Goal: Find specific page/section: Find specific page/section

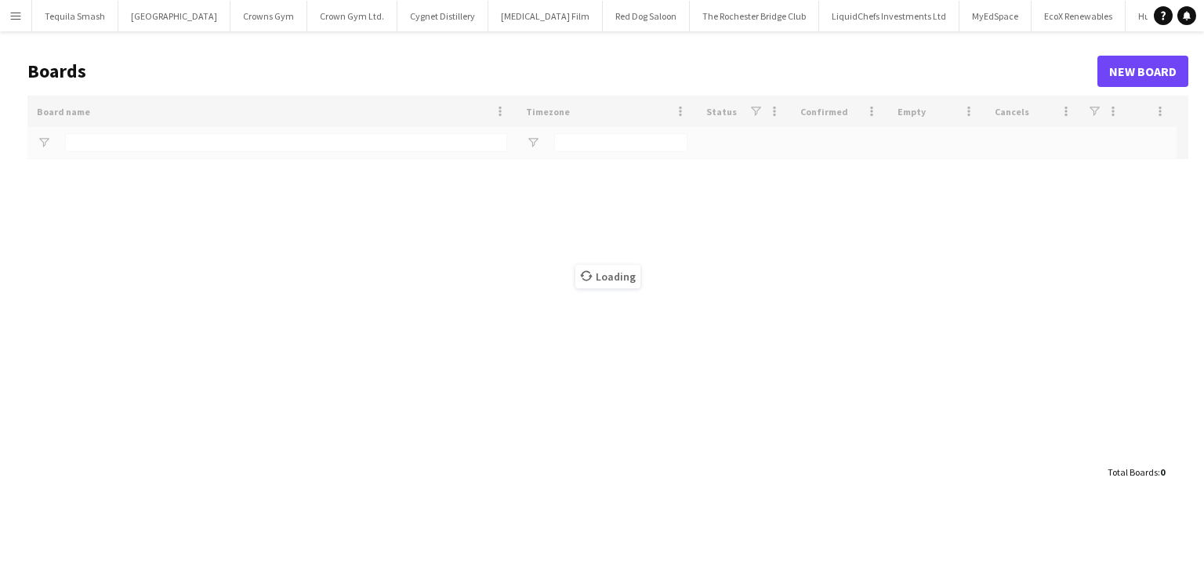
type input "***"
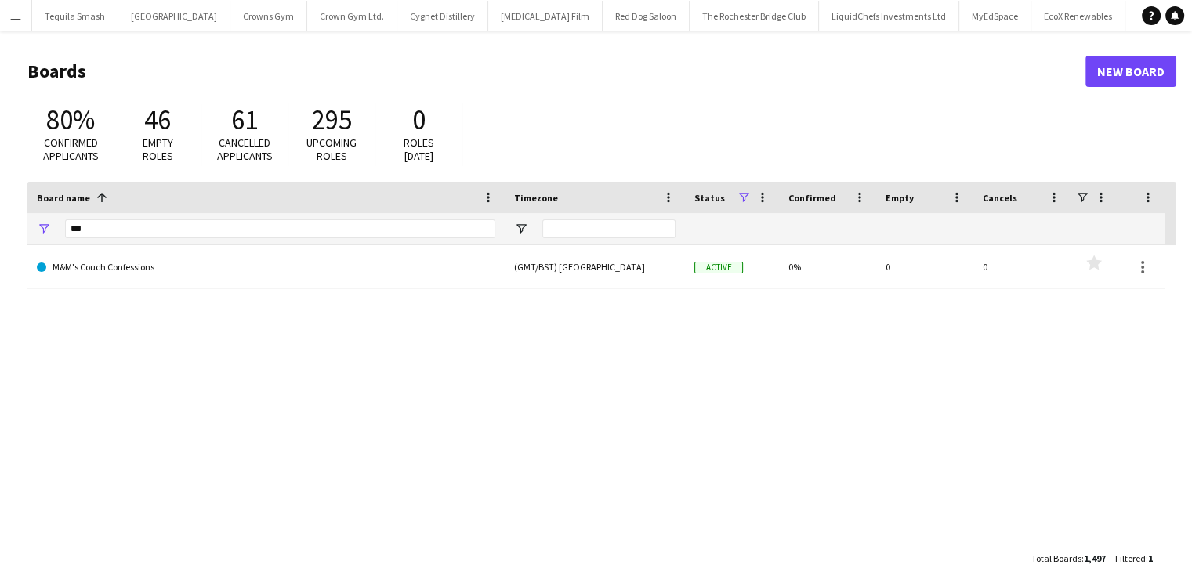
click at [9, 11] on button "Menu" at bounding box center [15, 15] width 31 height 31
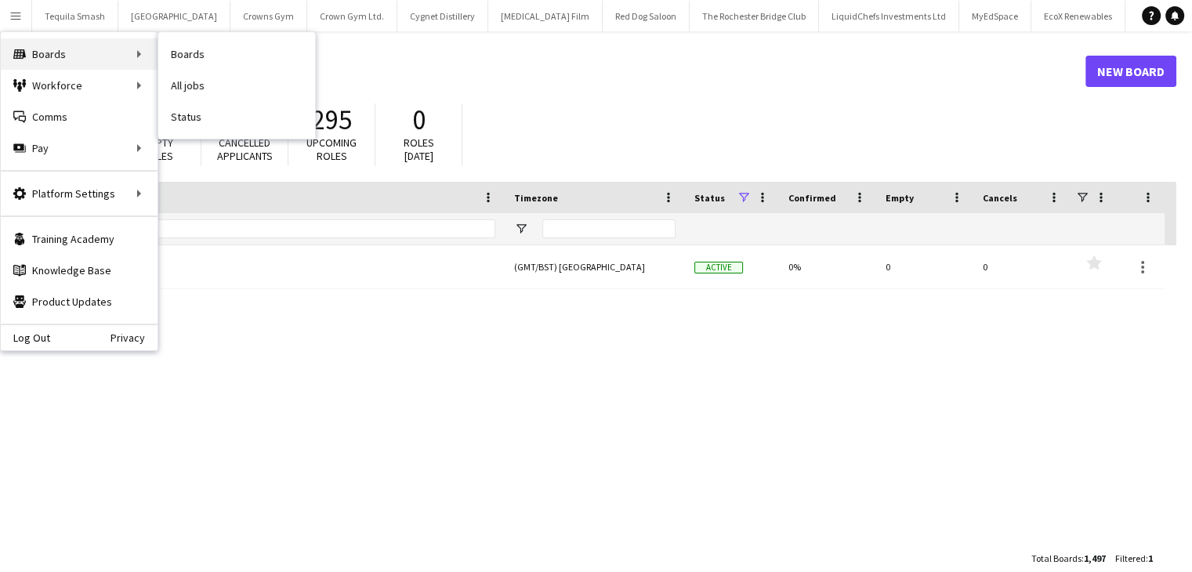
click at [45, 60] on div "Boards Boards" at bounding box center [79, 53] width 157 height 31
click at [86, 54] on div "Boards Boards" at bounding box center [79, 53] width 157 height 31
click at [193, 78] on link "All jobs" at bounding box center [236, 85] width 157 height 31
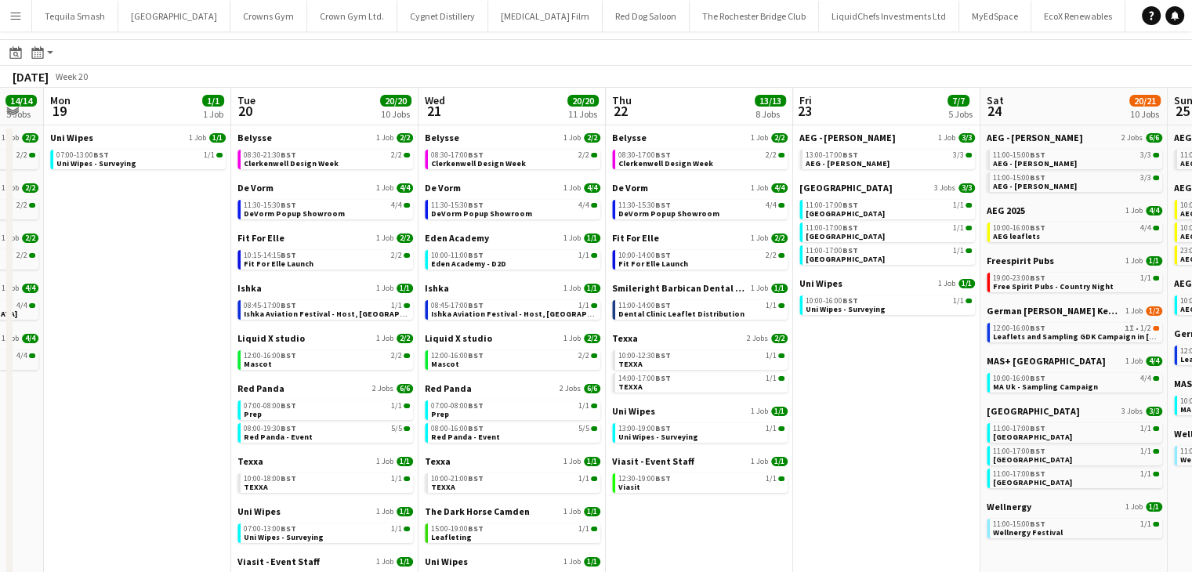
scroll to position [40, 0]
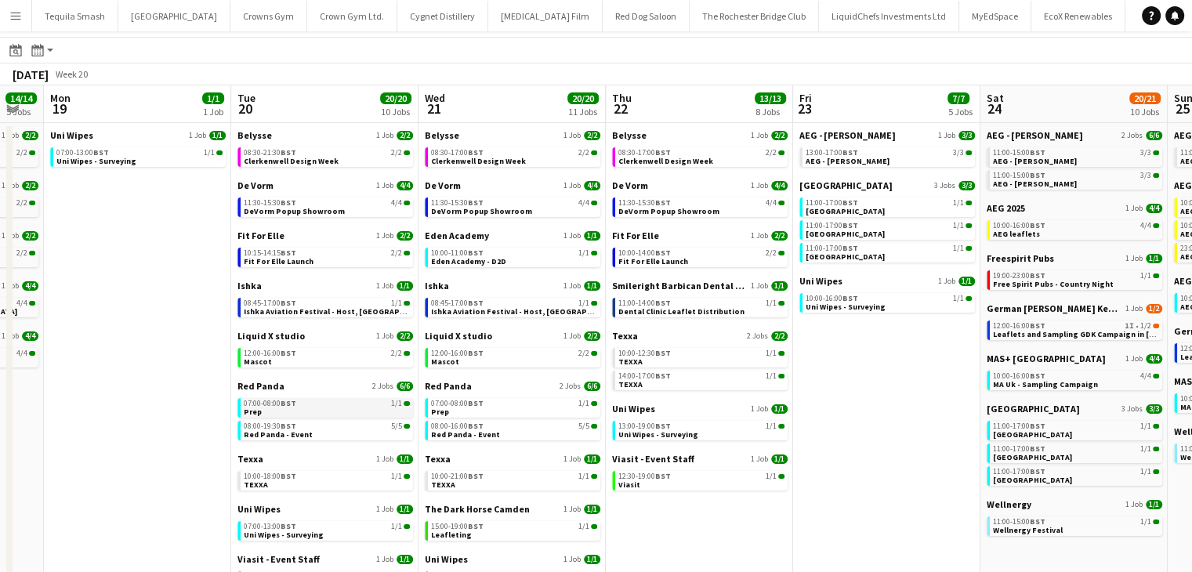
click at [273, 407] on span "07:00-08:00 BST" at bounding box center [270, 404] width 53 height 8
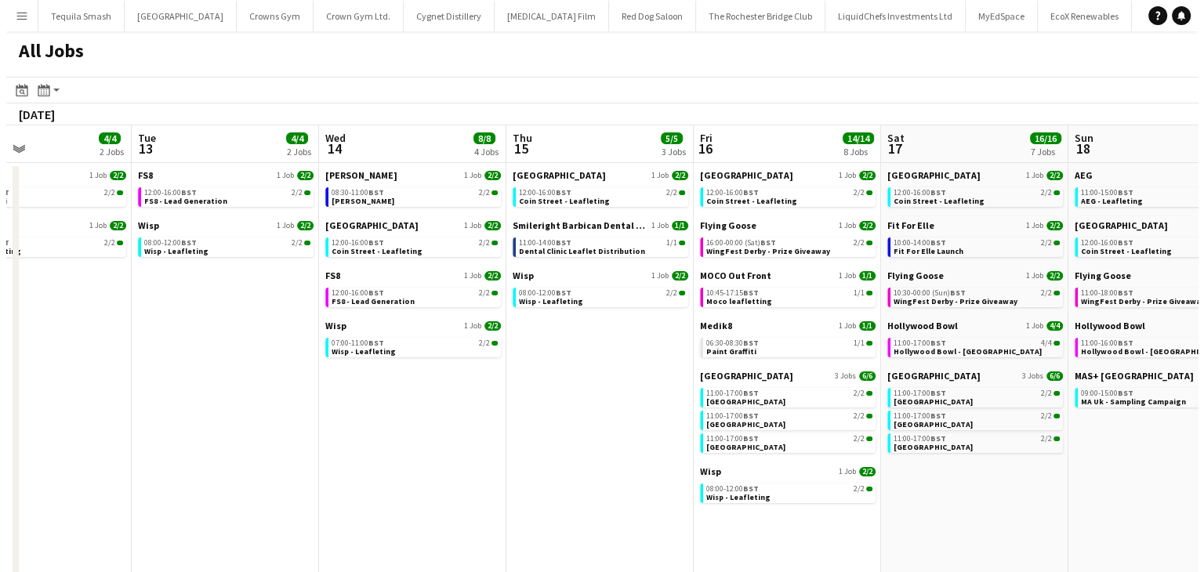
scroll to position [0, 373]
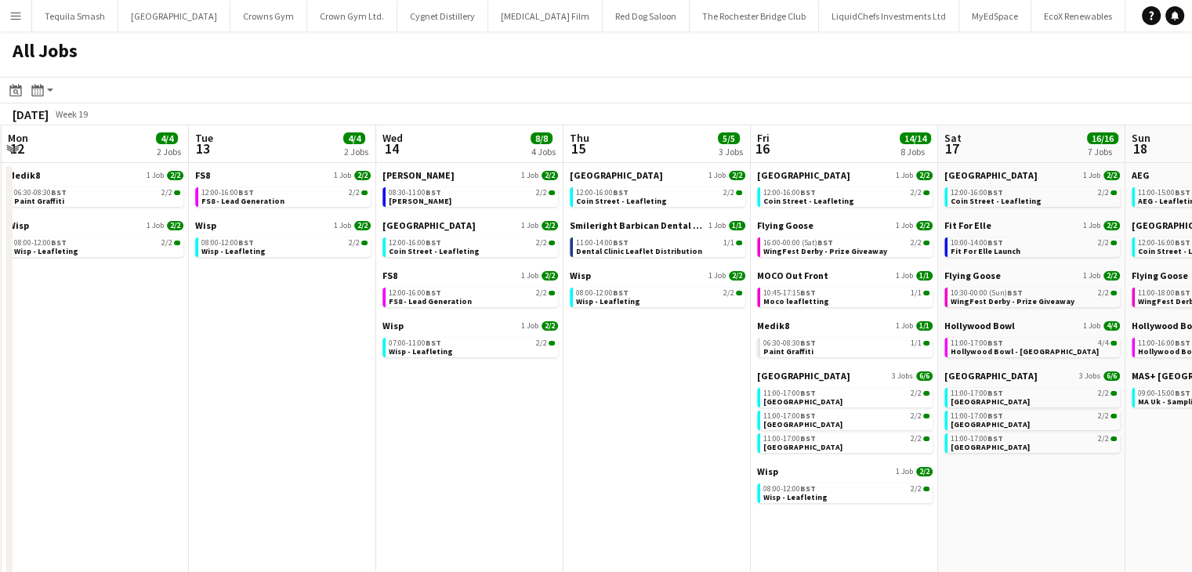
click at [13, 15] on app-icon "Menu" at bounding box center [15, 15] width 13 height 13
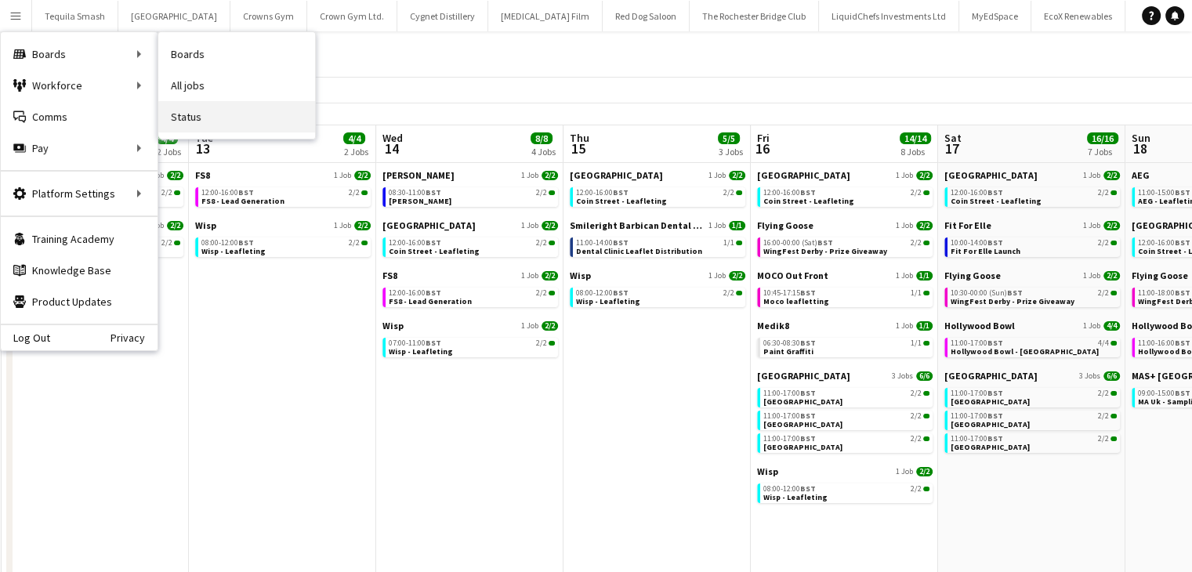
click at [187, 118] on link "Status" at bounding box center [236, 116] width 157 height 31
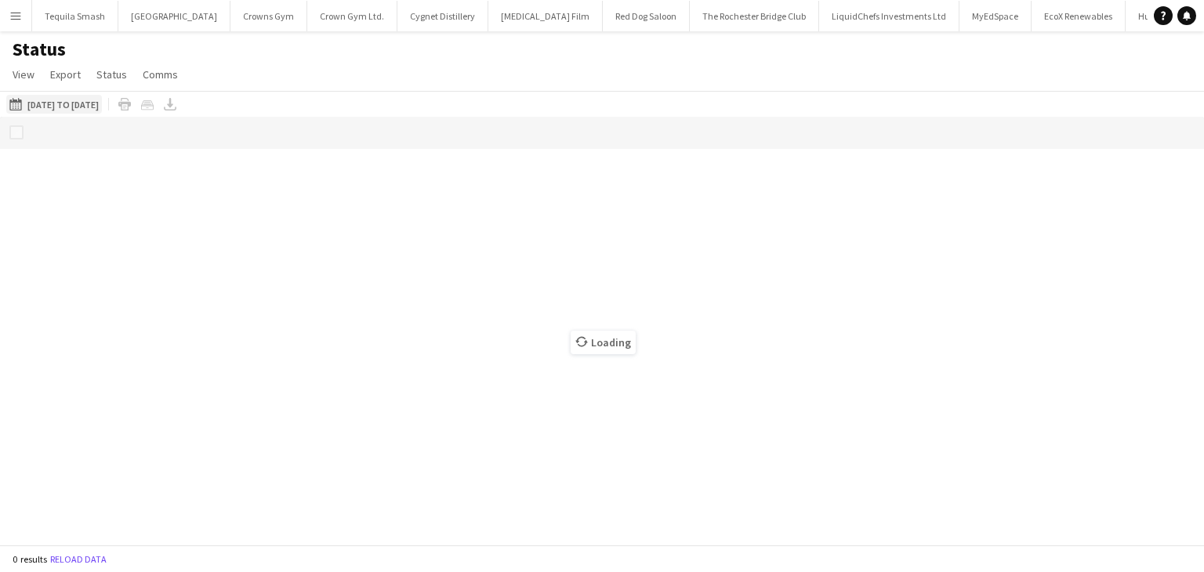
click at [75, 110] on button "11-08-2025 to 17-08-2025 04-08-2025 to 10-08-2025" at bounding box center [54, 104] width 96 height 19
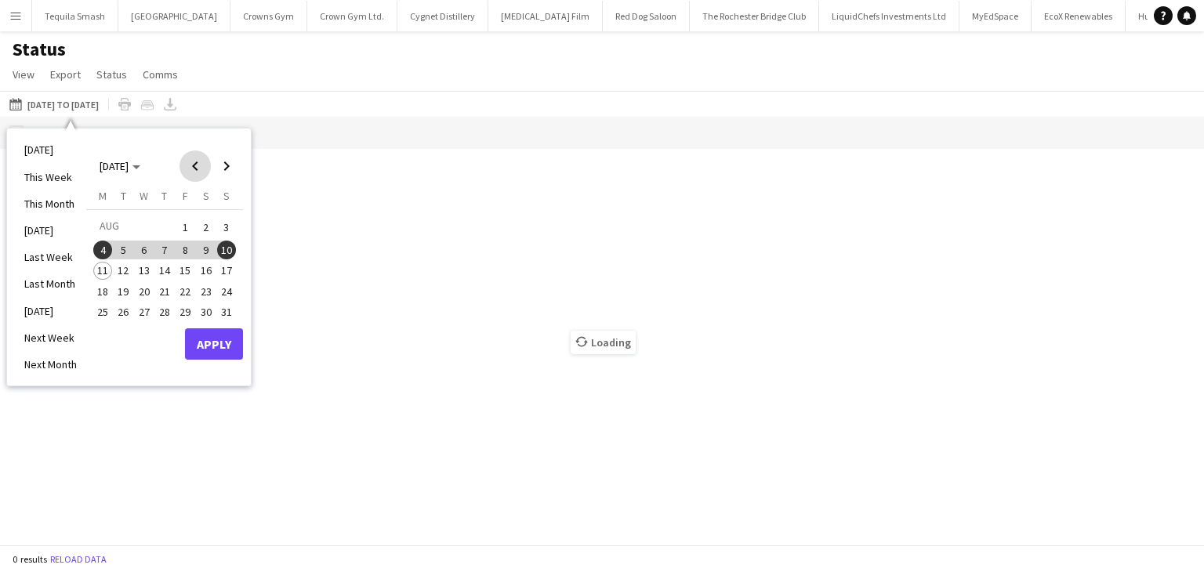
click at [193, 167] on span "Previous month" at bounding box center [194, 165] width 31 height 31
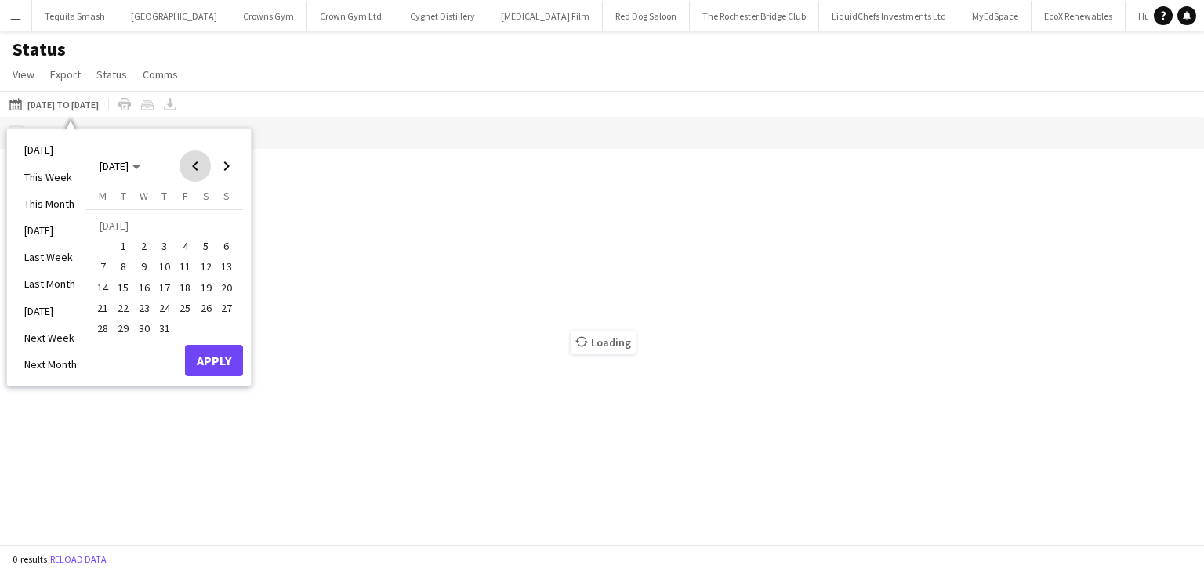
click at [193, 167] on span "Previous month" at bounding box center [194, 165] width 31 height 31
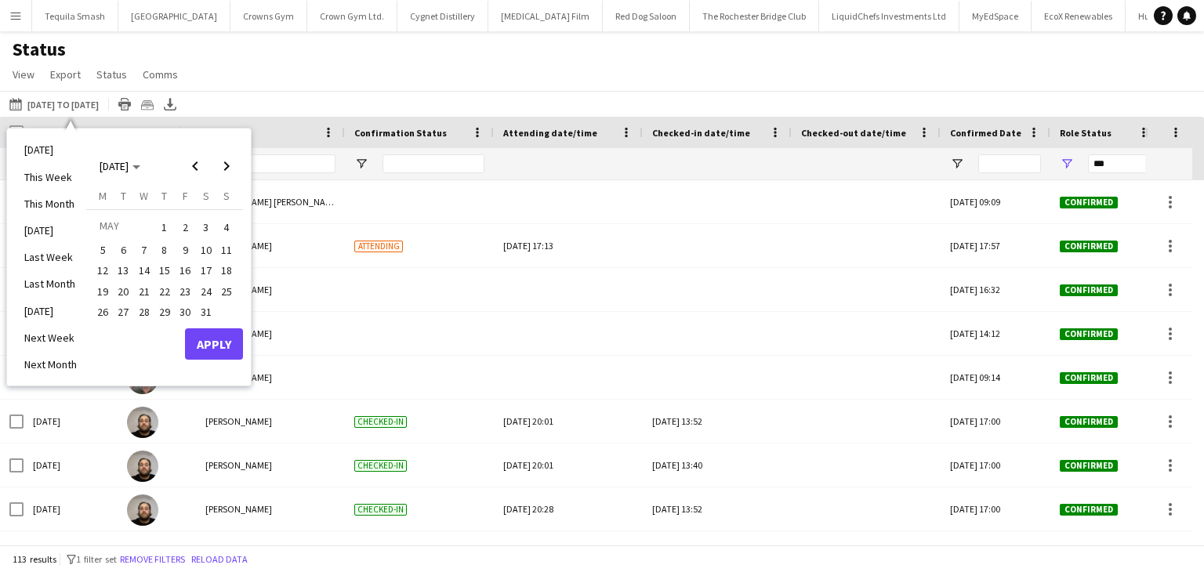
click at [161, 229] on span "1" at bounding box center [164, 227] width 19 height 22
click at [227, 165] on span "Next month" at bounding box center [226, 165] width 31 height 31
click at [163, 328] on span "31" at bounding box center [164, 328] width 19 height 19
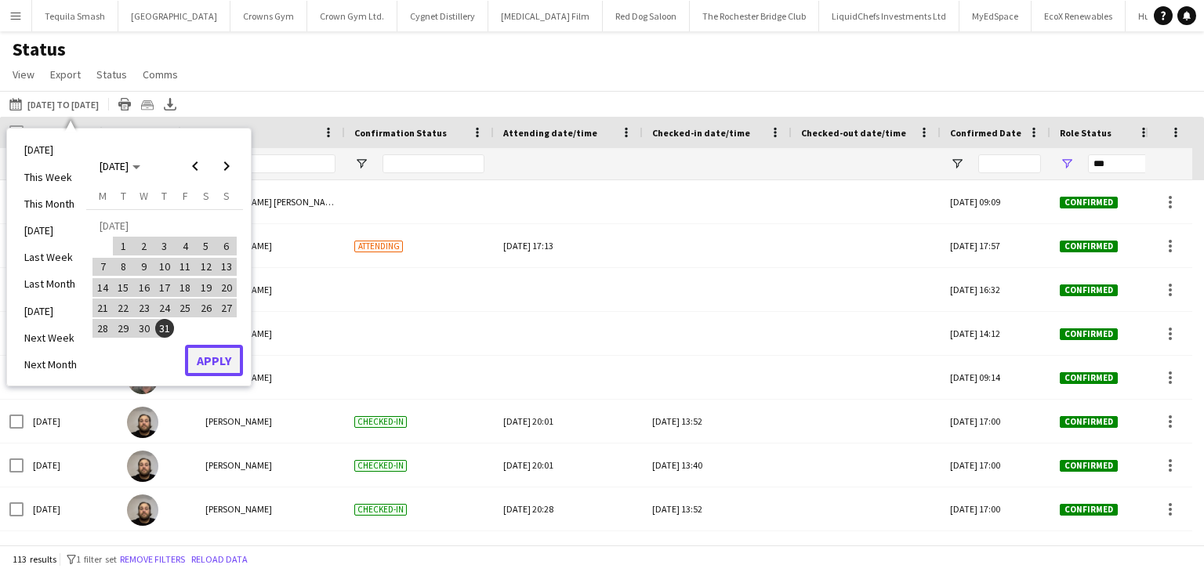
click at [210, 361] on button "Apply" at bounding box center [214, 360] width 58 height 31
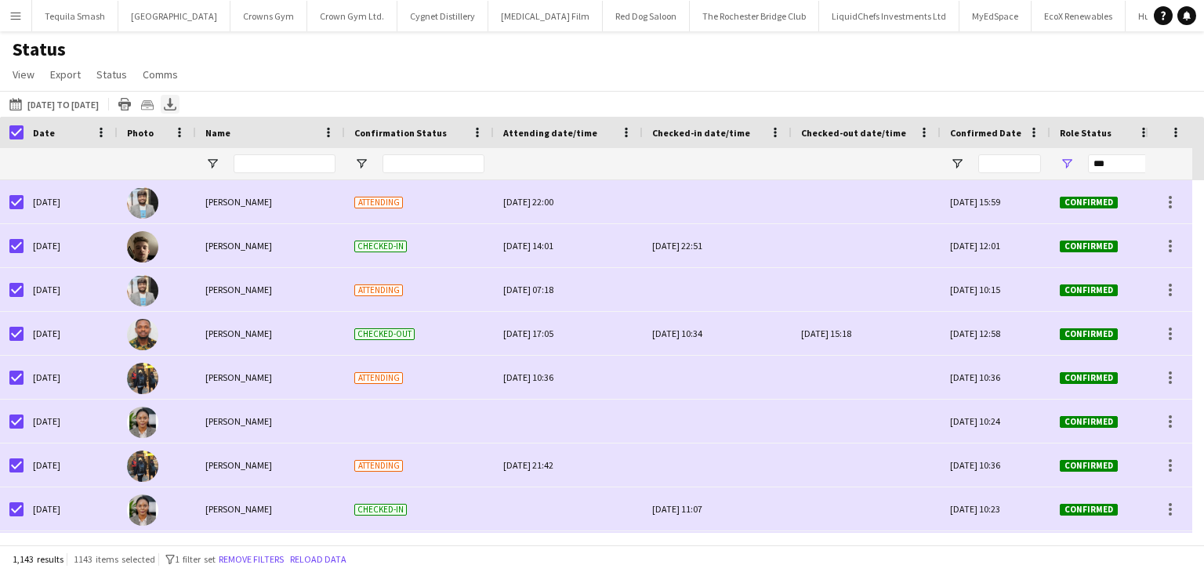
click at [173, 104] on icon at bounding box center [170, 102] width 6 height 9
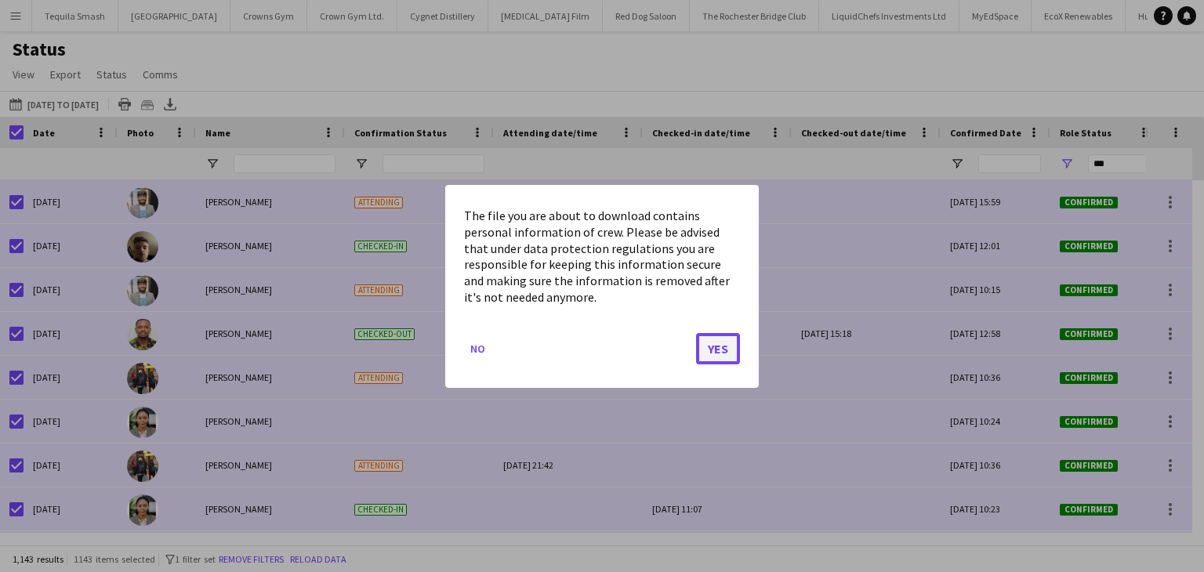
click at [708, 344] on button "Yes" at bounding box center [718, 347] width 44 height 31
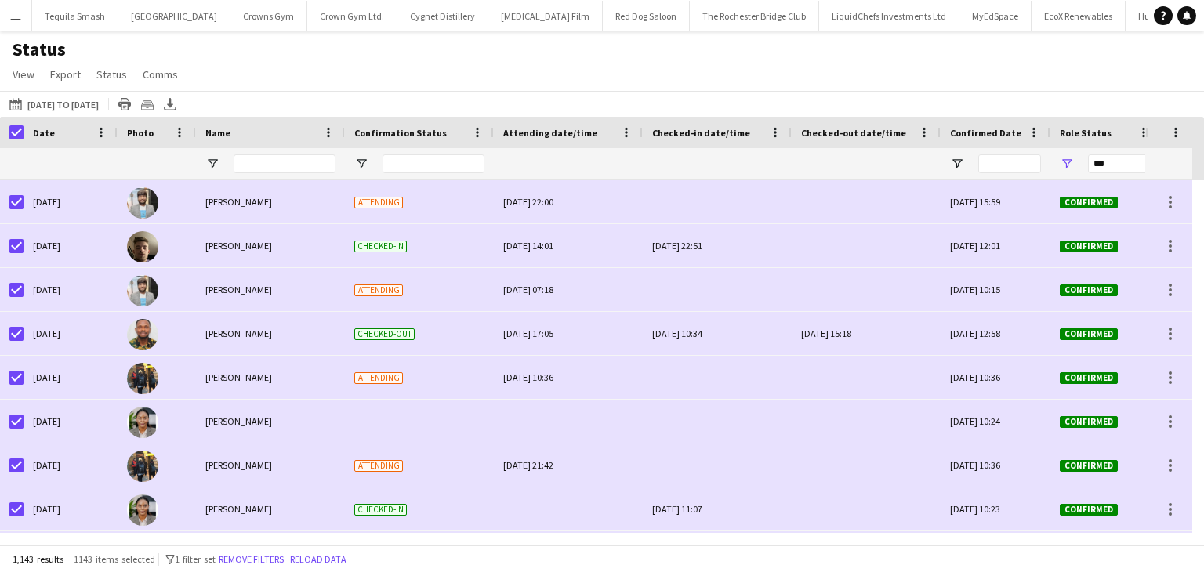
click at [9, 16] on app-icon "Menu" at bounding box center [15, 15] width 13 height 13
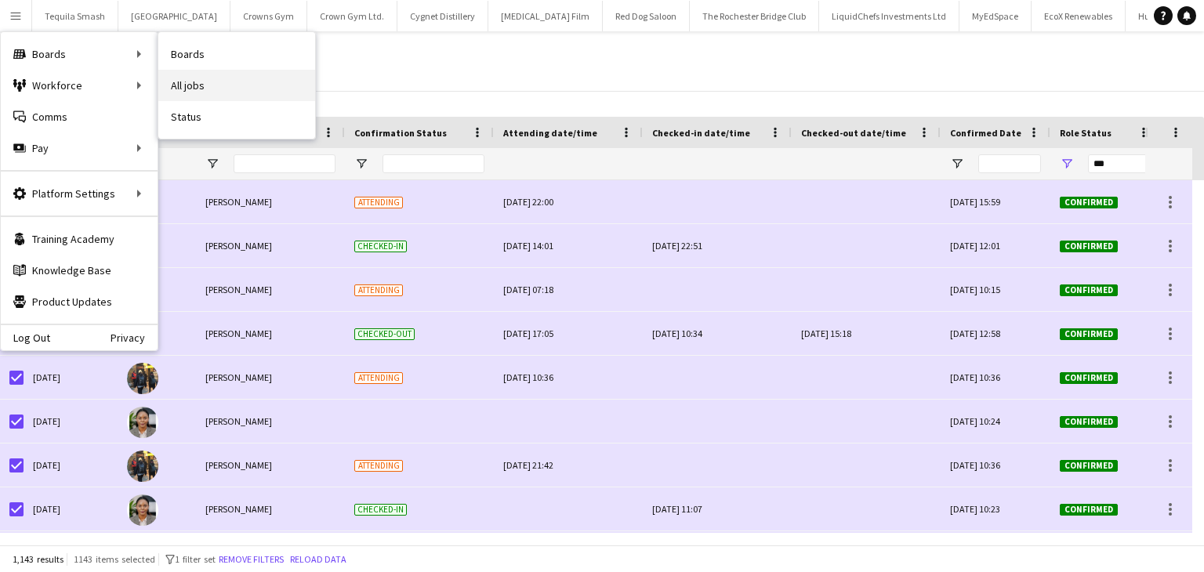
click at [226, 78] on link "All jobs" at bounding box center [236, 85] width 157 height 31
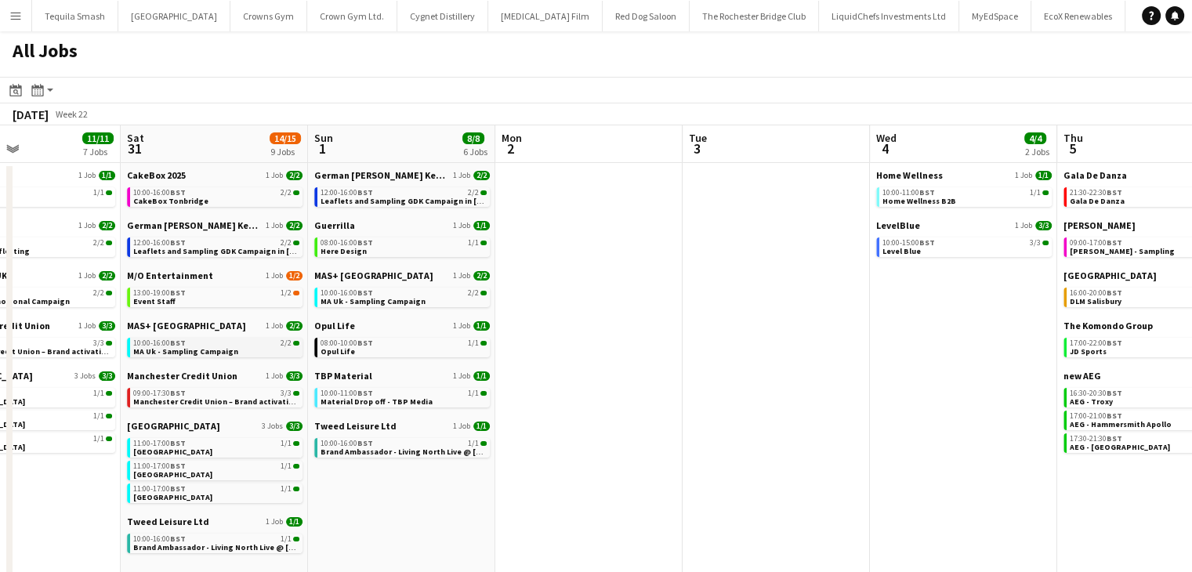
click at [219, 349] on span "MA Uk - Sampling Campaign" at bounding box center [185, 351] width 105 height 10
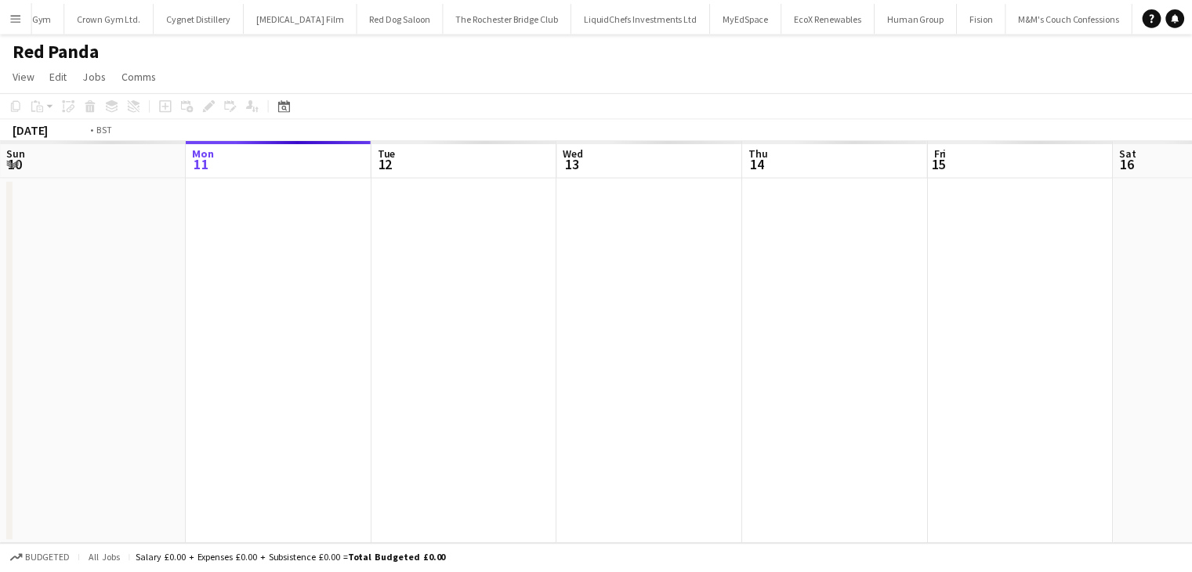
scroll to position [0, 539]
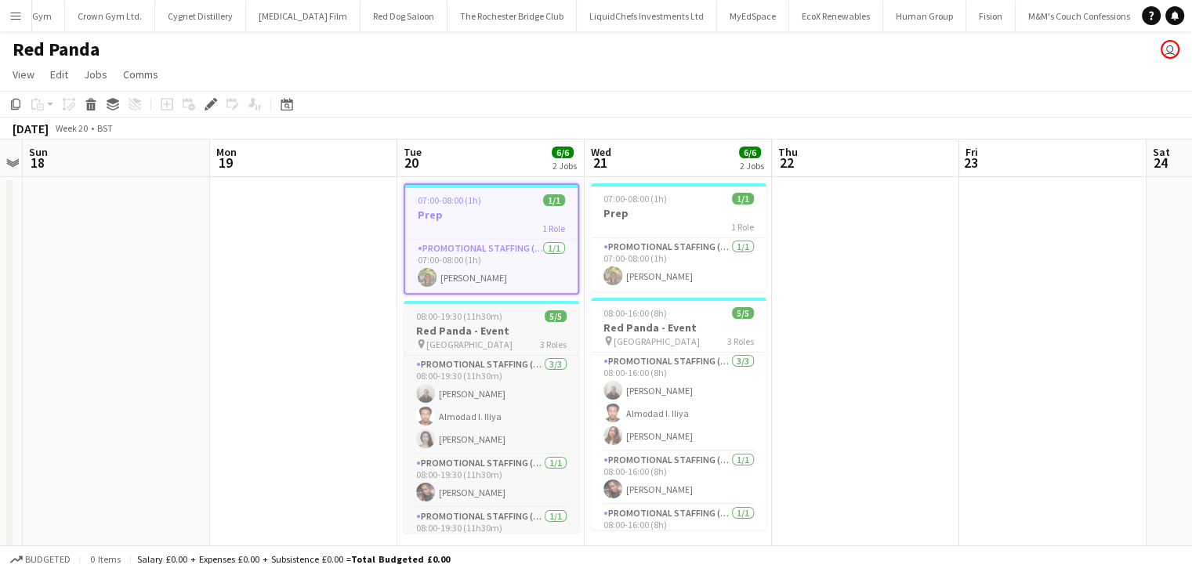
click at [481, 346] on div "pin London 3 Roles" at bounding box center [492, 344] width 176 height 13
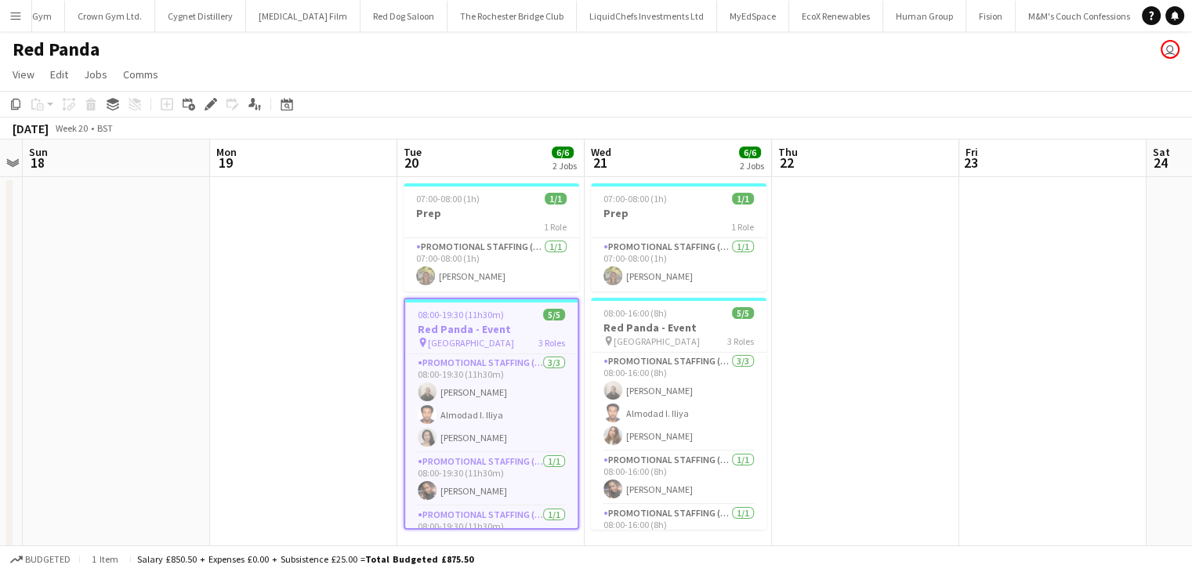
click at [435, 339] on span "[GEOGRAPHIC_DATA]" at bounding box center [471, 343] width 86 height 12
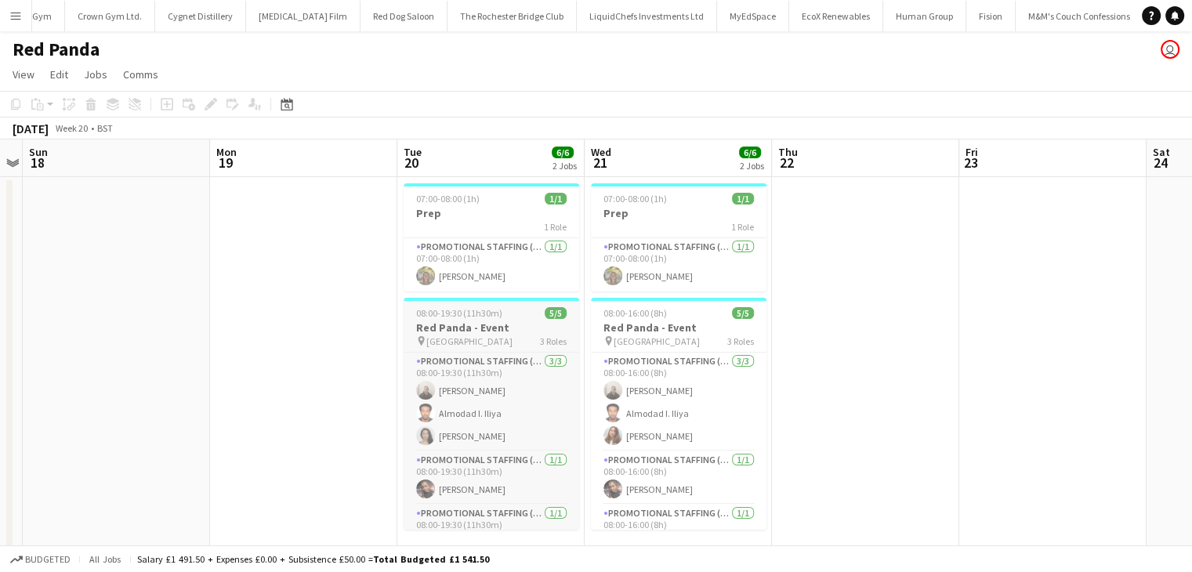
click at [435, 337] on span "[GEOGRAPHIC_DATA]" at bounding box center [469, 341] width 86 height 12
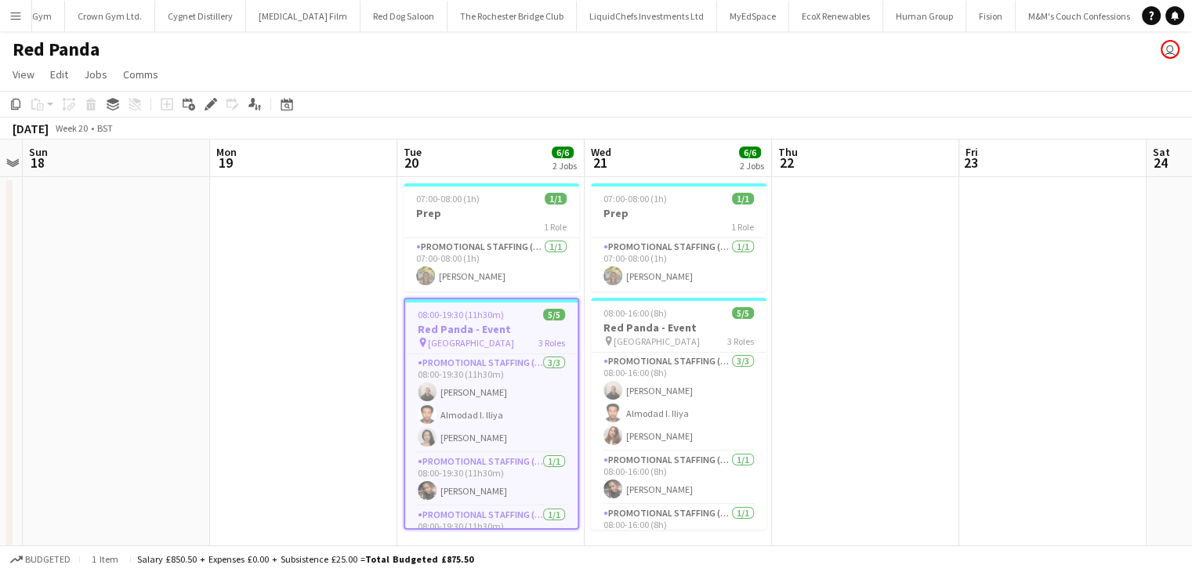
click at [435, 337] on span "[GEOGRAPHIC_DATA]" at bounding box center [471, 343] width 86 height 12
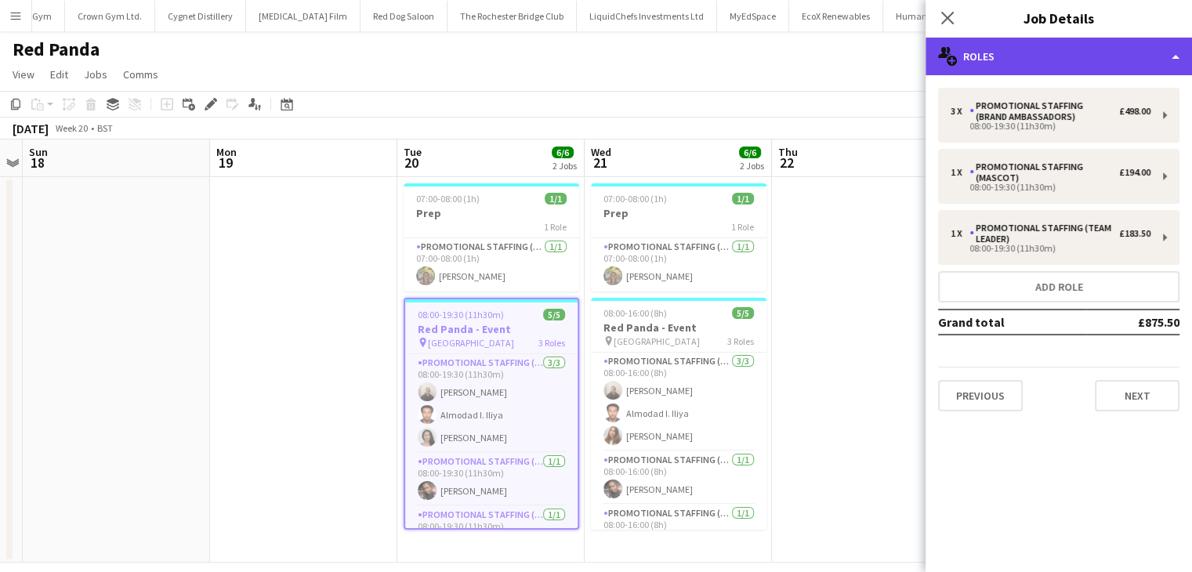
click at [1044, 63] on div "multiple-users-add Roles" at bounding box center [1058, 57] width 266 height 38
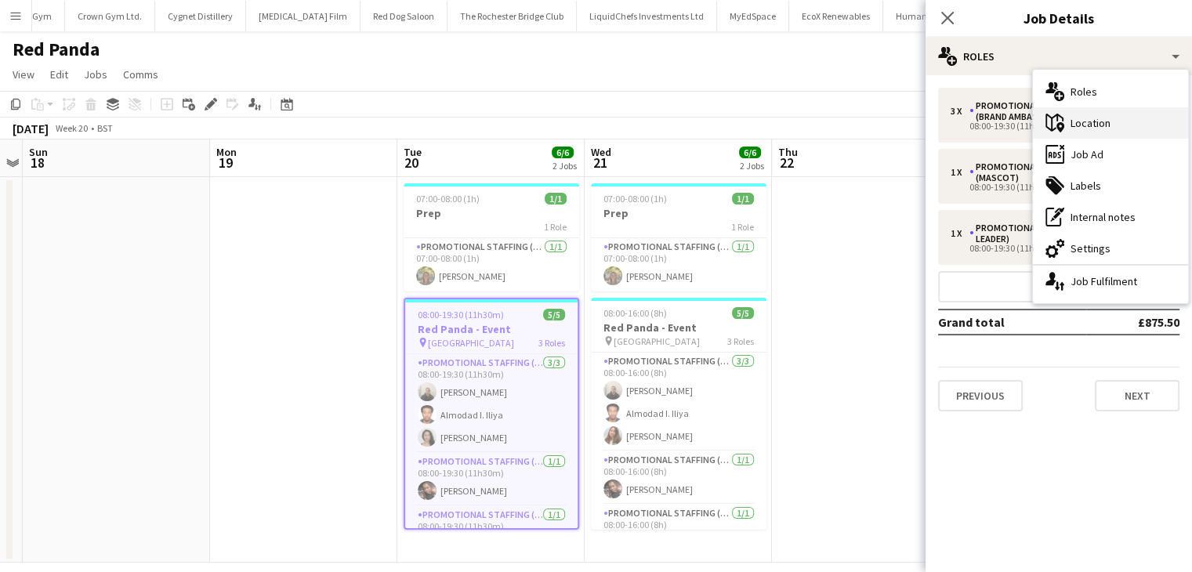
click at [1052, 121] on icon "maps-pin-1" at bounding box center [1054, 123] width 19 height 19
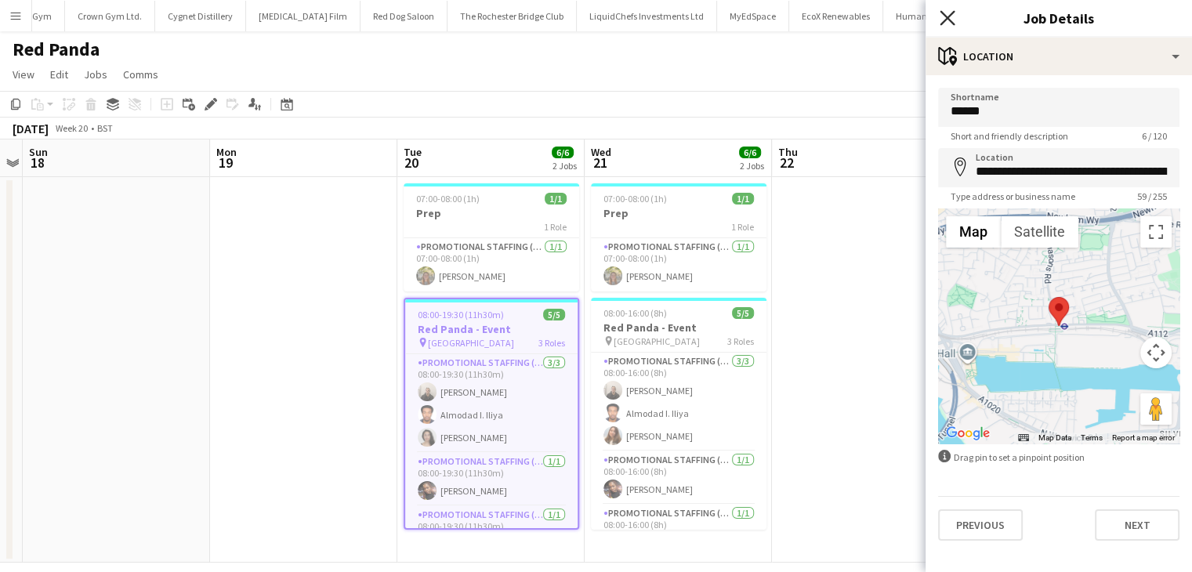
click at [944, 20] on icon at bounding box center [947, 17] width 15 height 15
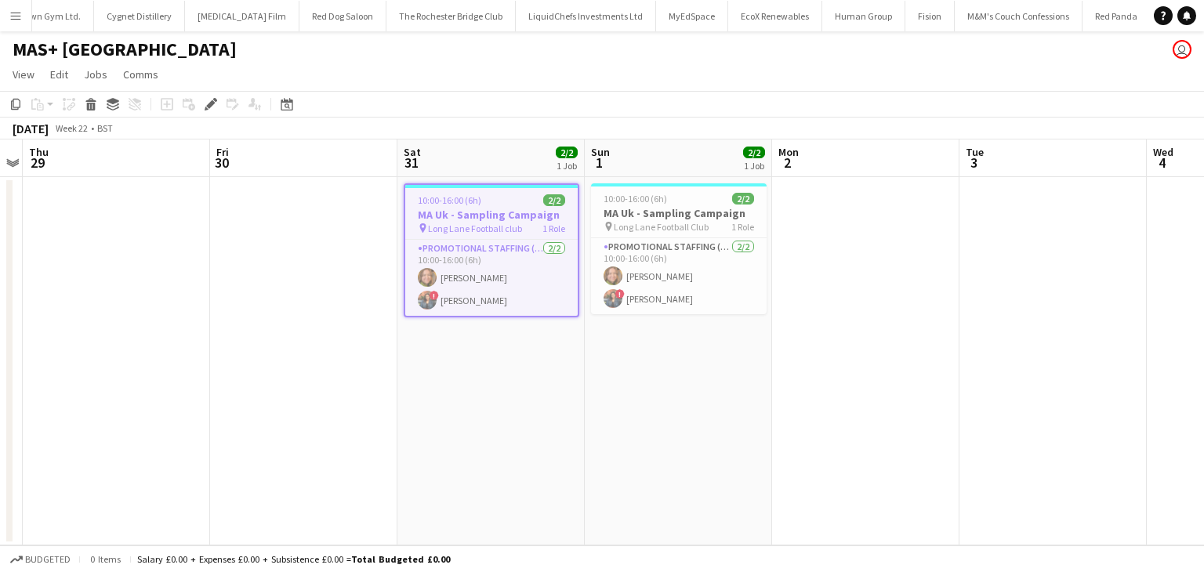
click at [481, 223] on span "Long Lane Football club" at bounding box center [475, 229] width 94 height 12
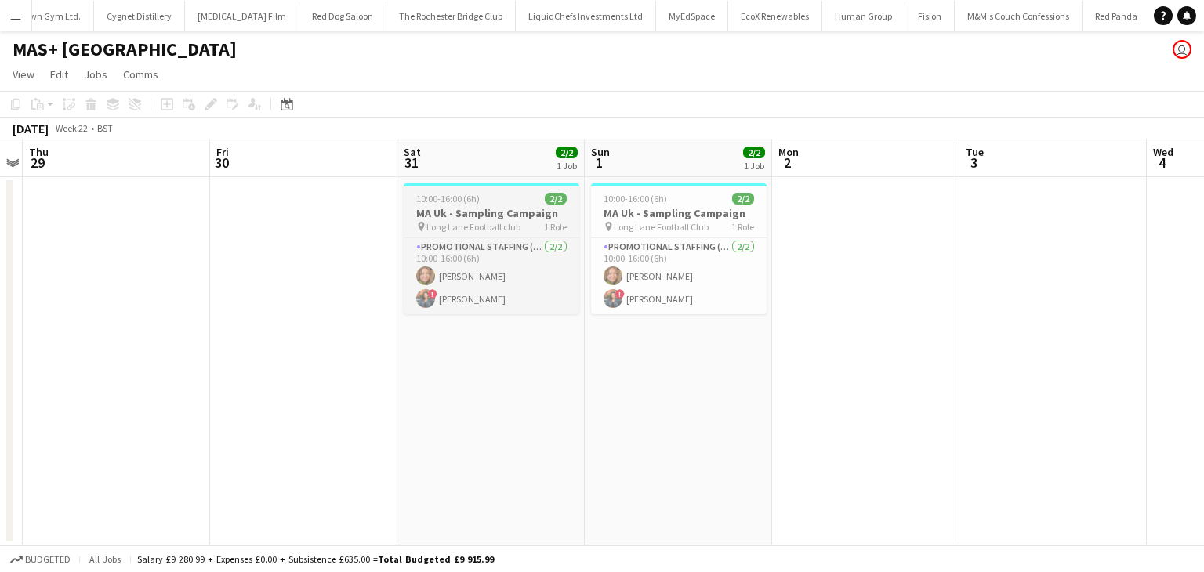
click at [481, 222] on span "Long Lane Football club" at bounding box center [473, 227] width 94 height 12
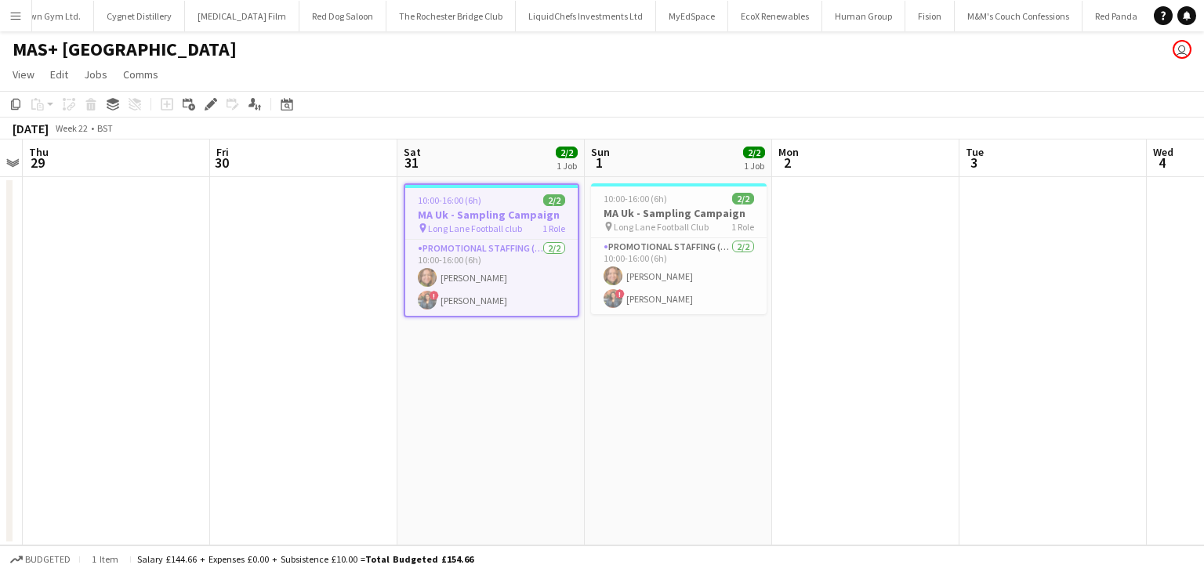
click at [442, 196] on span "10:00-16:00 (6h)" at bounding box center [449, 200] width 63 height 12
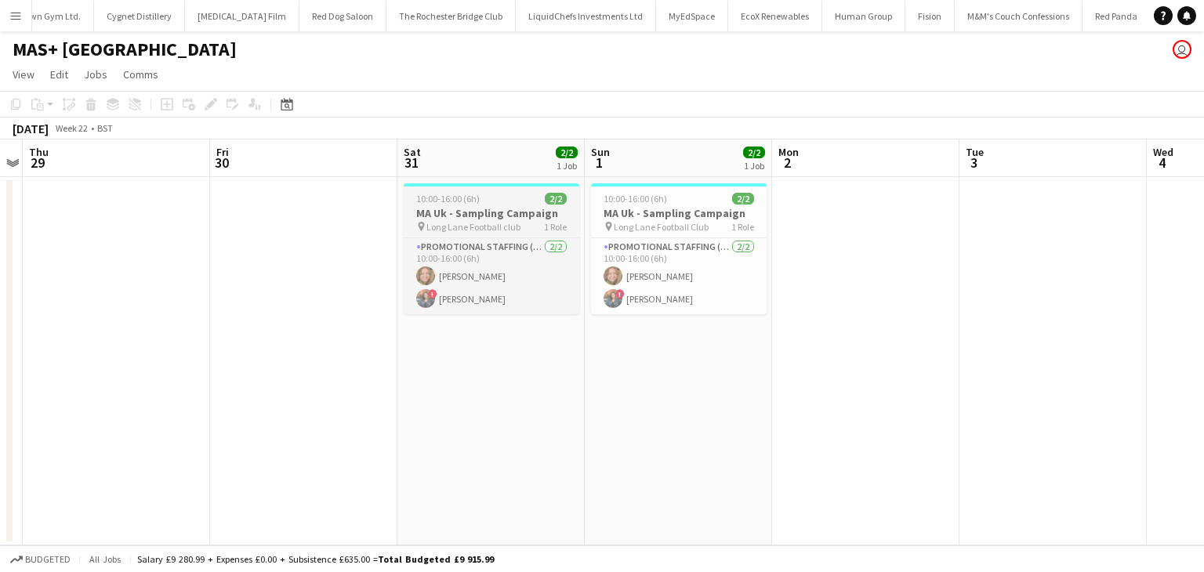
click at [446, 206] on h3 "MA Uk - Sampling Campaign" at bounding box center [492, 213] width 176 height 14
click at [446, 206] on app-job-card "10:00-16:00 (6h) 2/2 MA Uk - Sampling Campaign pin Long Lane Football club 1 Ro…" at bounding box center [492, 248] width 176 height 131
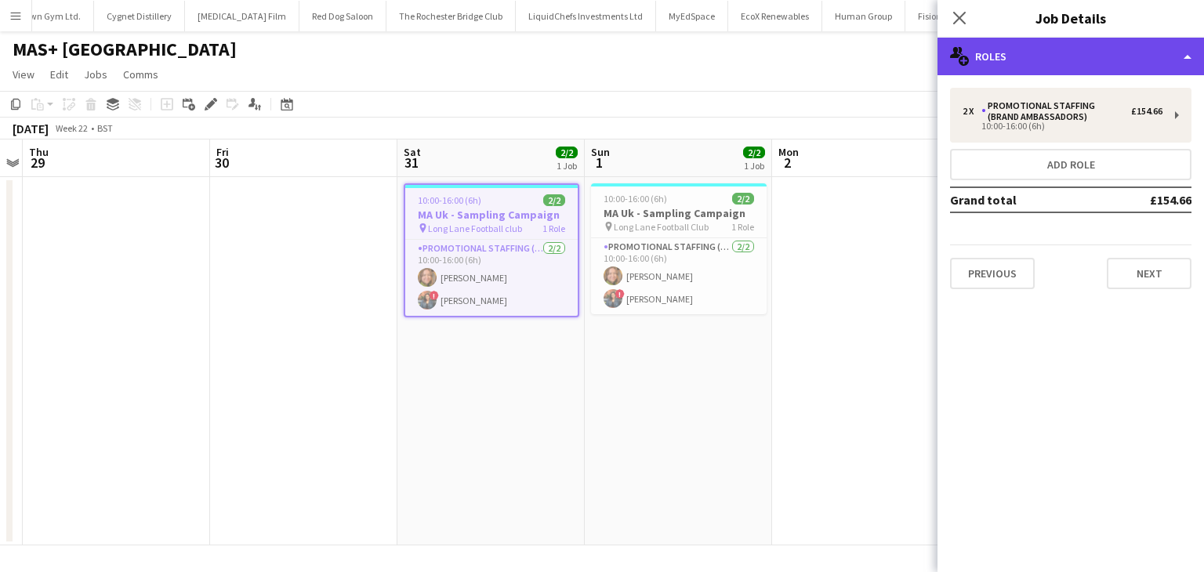
click at [1131, 60] on div "multiple-users-add Roles" at bounding box center [1070, 57] width 266 height 38
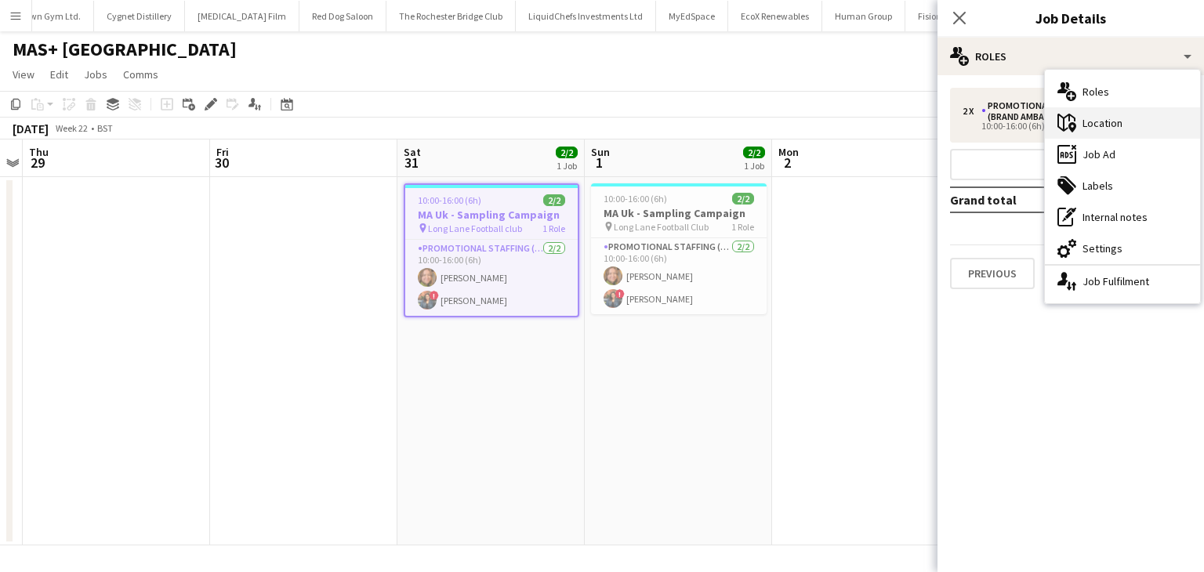
click at [1081, 129] on div "maps-pin-1 Location" at bounding box center [1122, 122] width 155 height 31
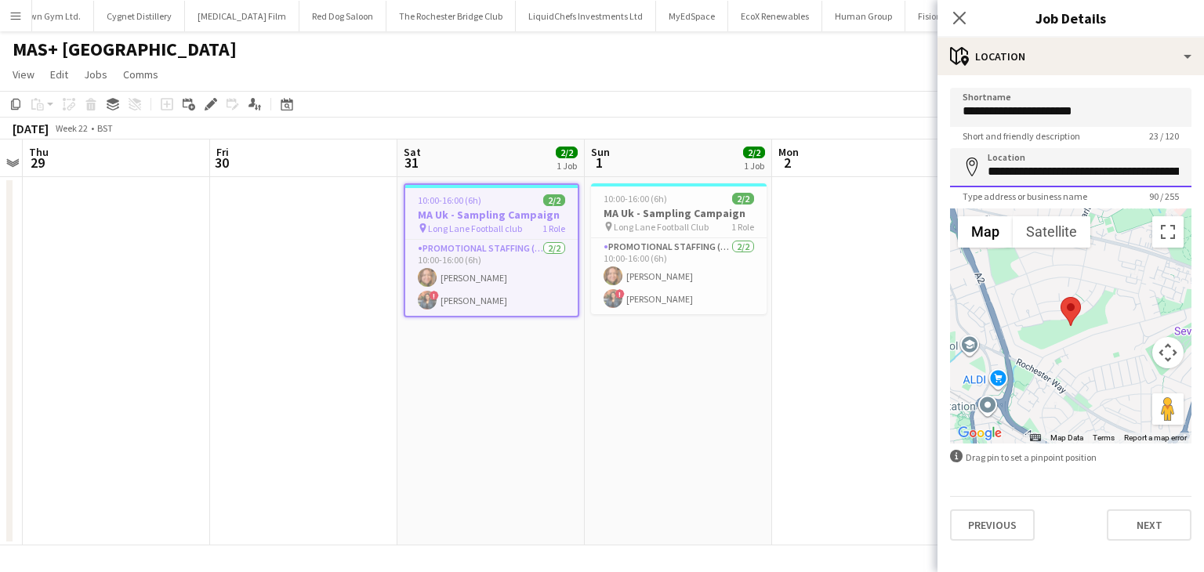
click at [1132, 171] on input "**********" at bounding box center [1070, 167] width 241 height 39
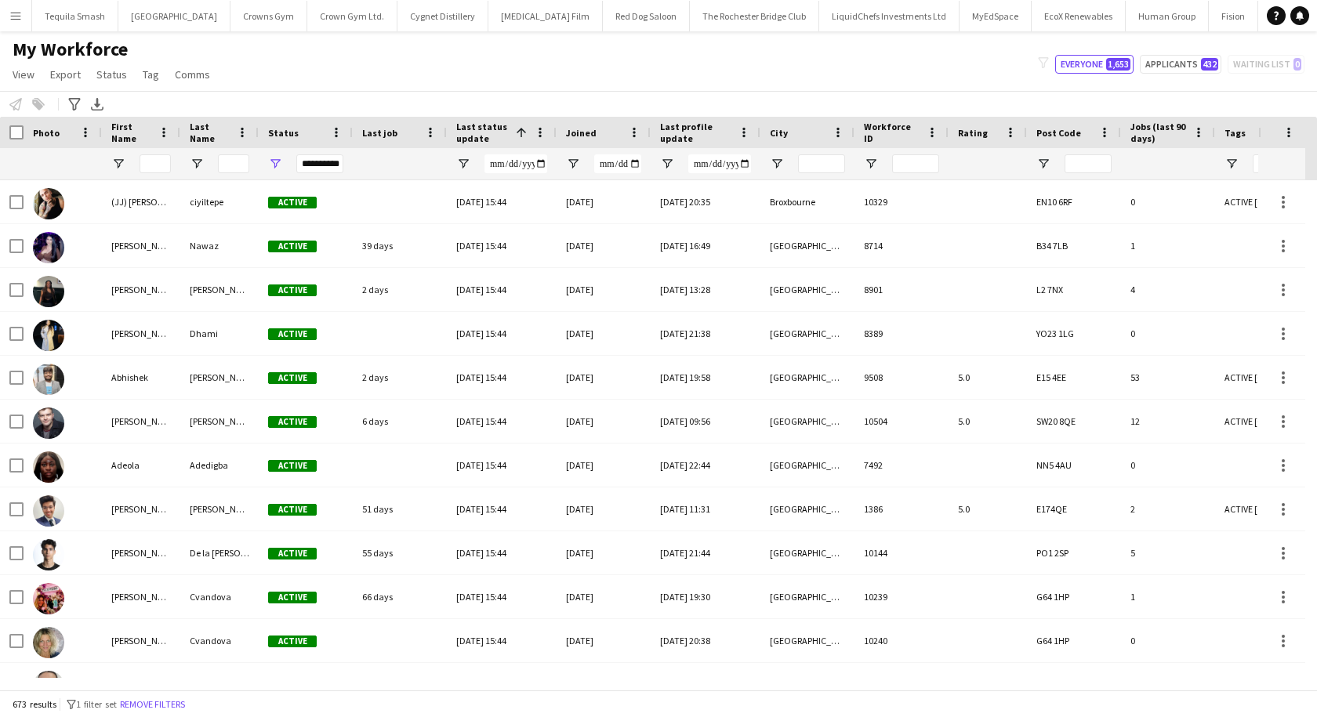
click at [13, 11] on app-icon "Menu" at bounding box center [15, 15] width 13 height 13
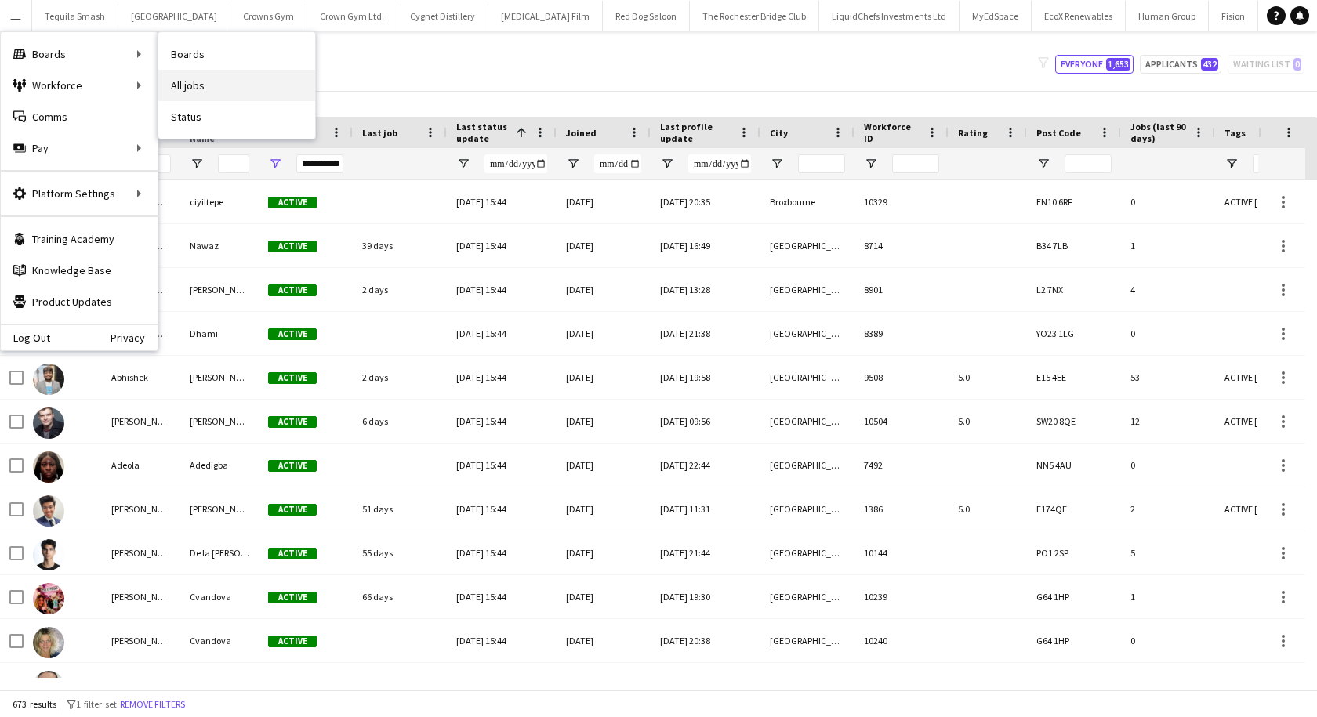
click at [206, 78] on link "All jobs" at bounding box center [236, 85] width 157 height 31
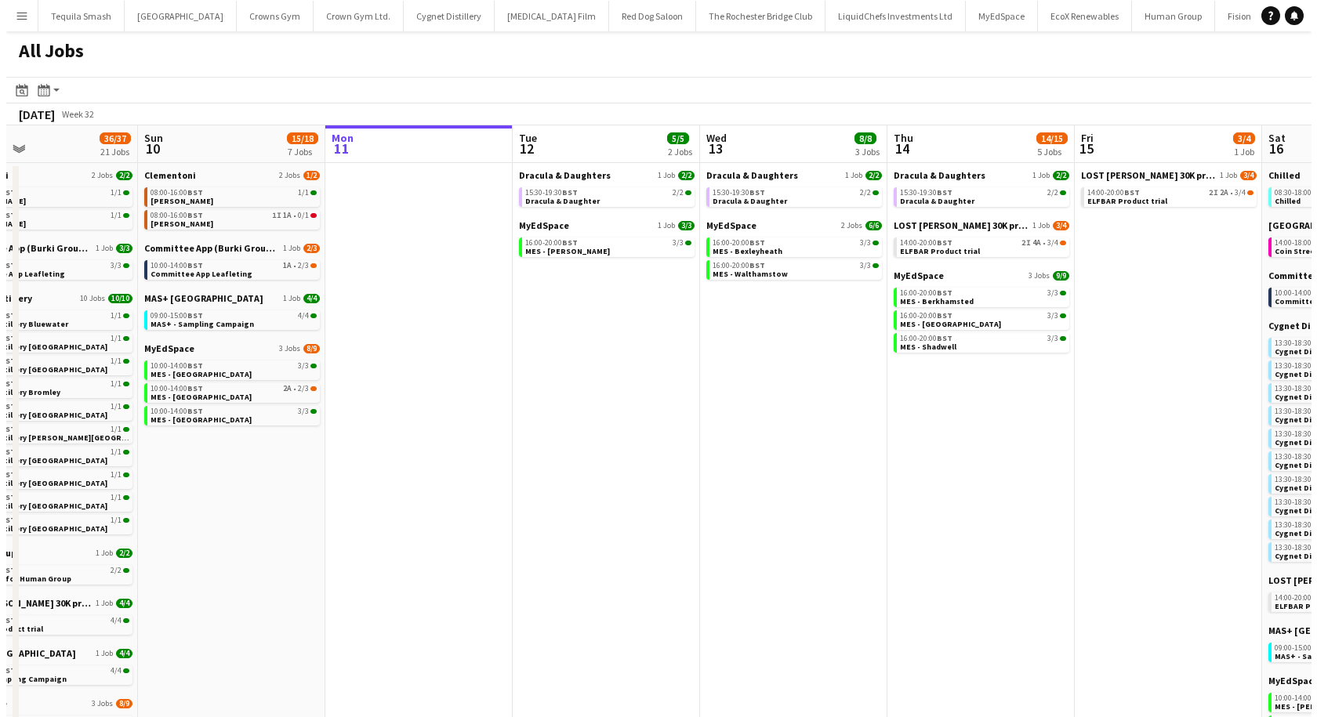
scroll to position [0, 434]
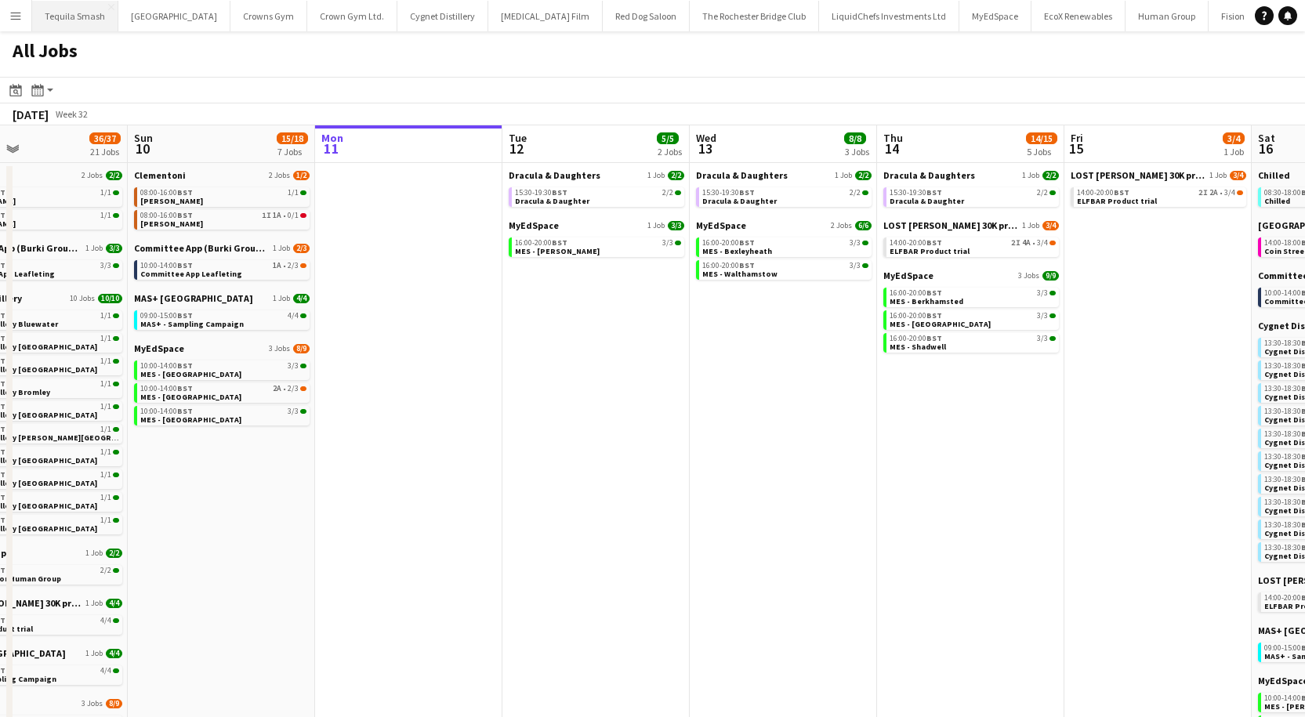
click at [64, 23] on button "Tequila Smash Close" at bounding box center [75, 16] width 86 height 31
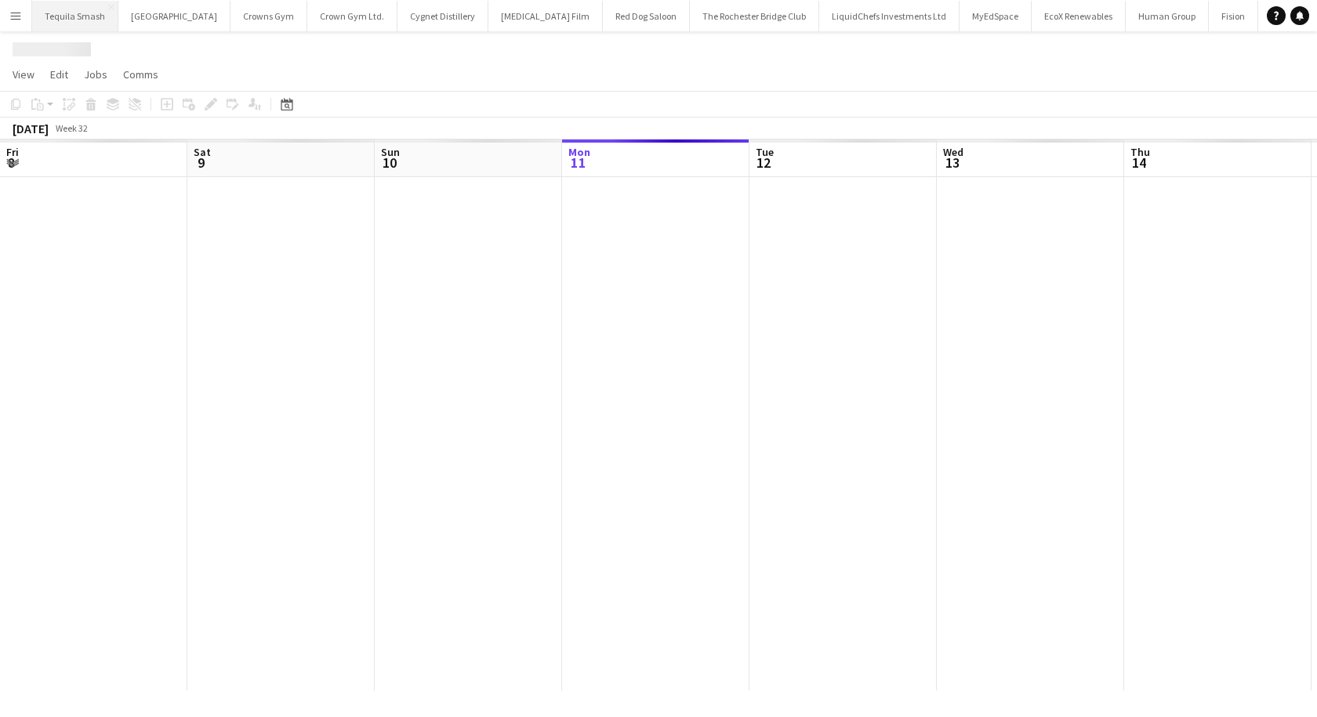
scroll to position [0, 375]
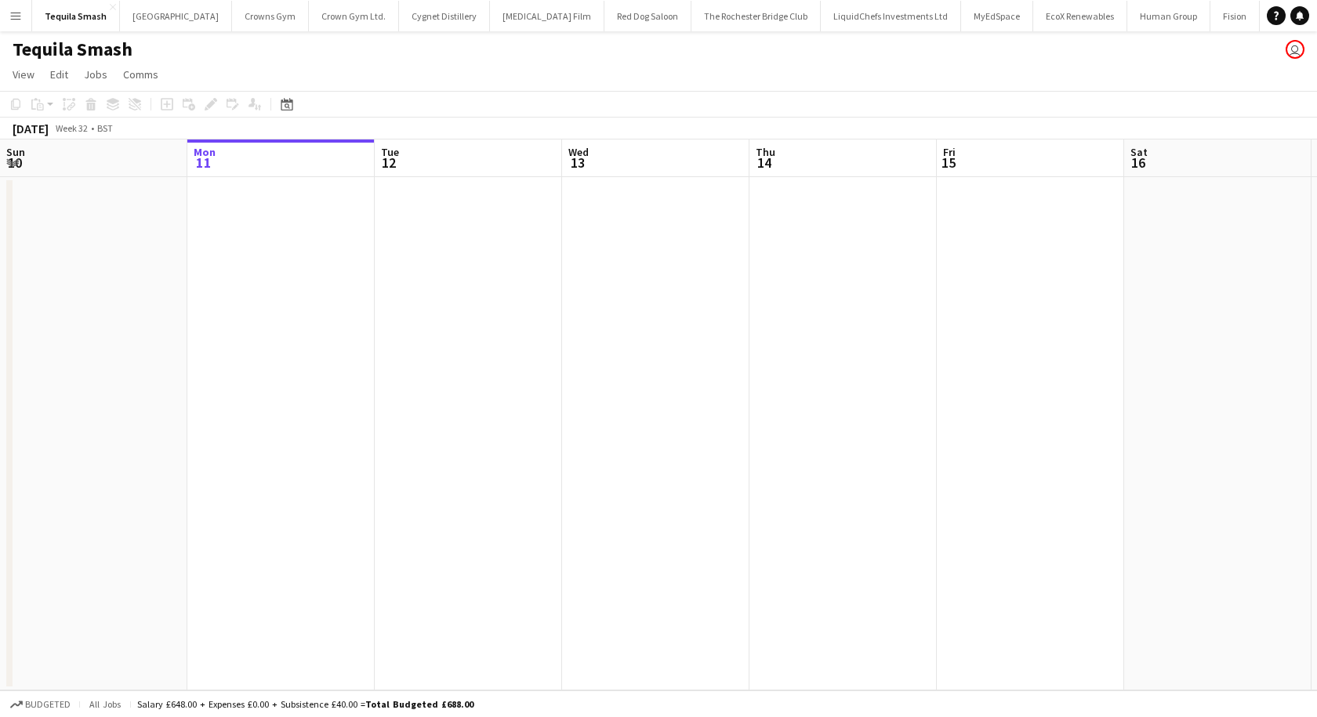
click at [20, 17] on app-icon "Menu" at bounding box center [15, 15] width 13 height 13
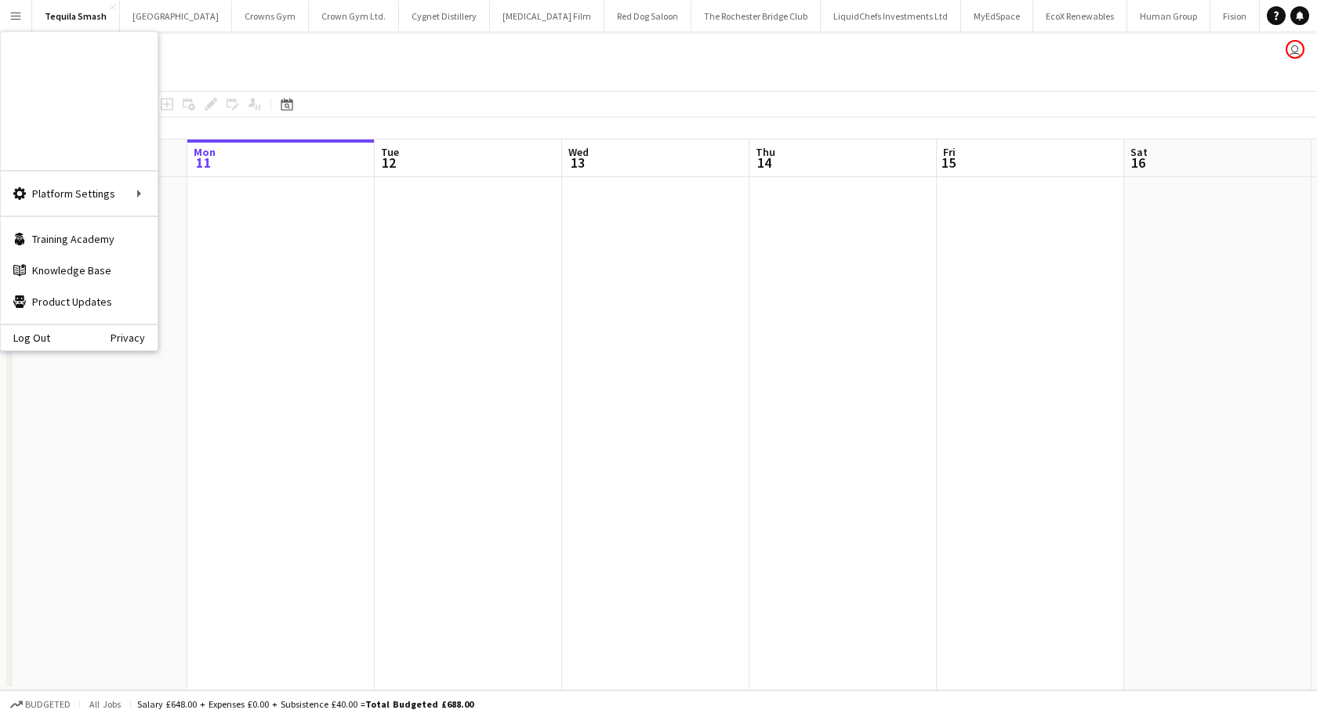
click at [182, 52] on link "Boards" at bounding box center [236, 53] width 157 height 31
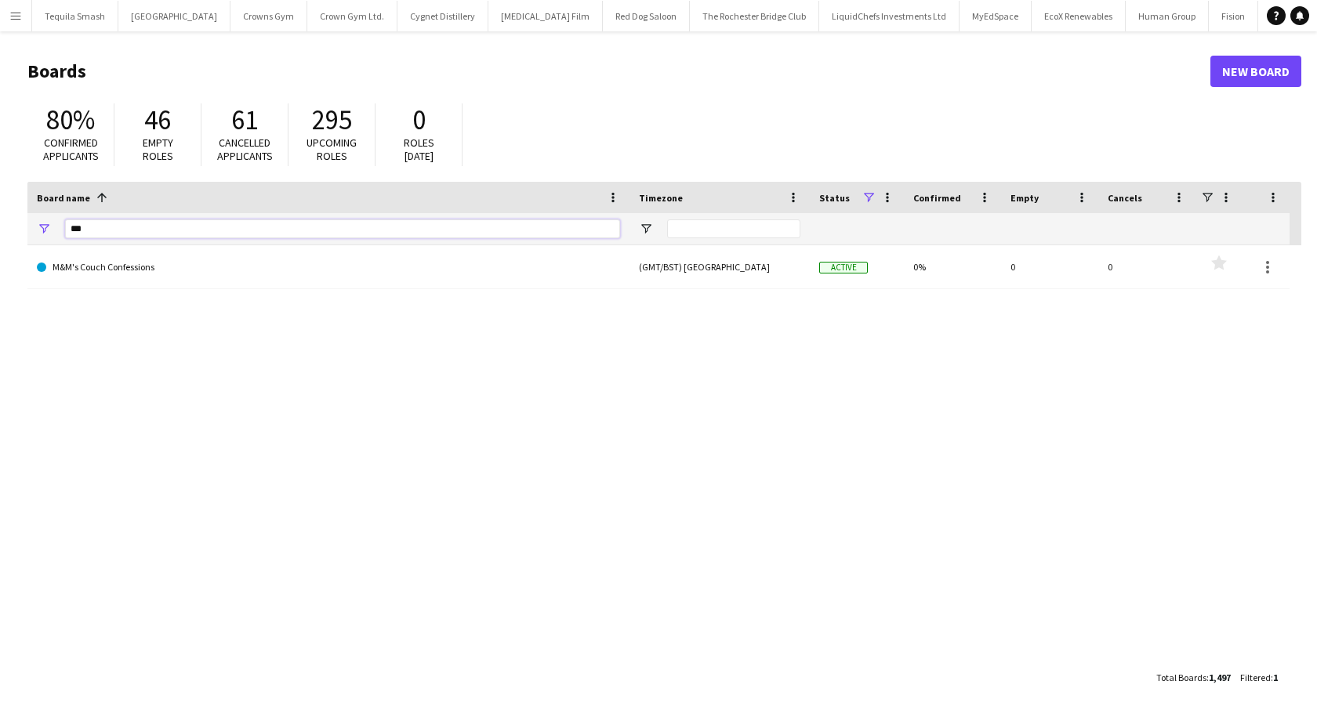
drag, startPoint x: 148, startPoint y: 222, endPoint x: -9, endPoint y: 231, distance: 157.0
click at [0, 231] on html "Menu Boards Boards Boards All jobs Status Workforce Workforce My Workforce Recr…" at bounding box center [658, 358] width 1317 height 717
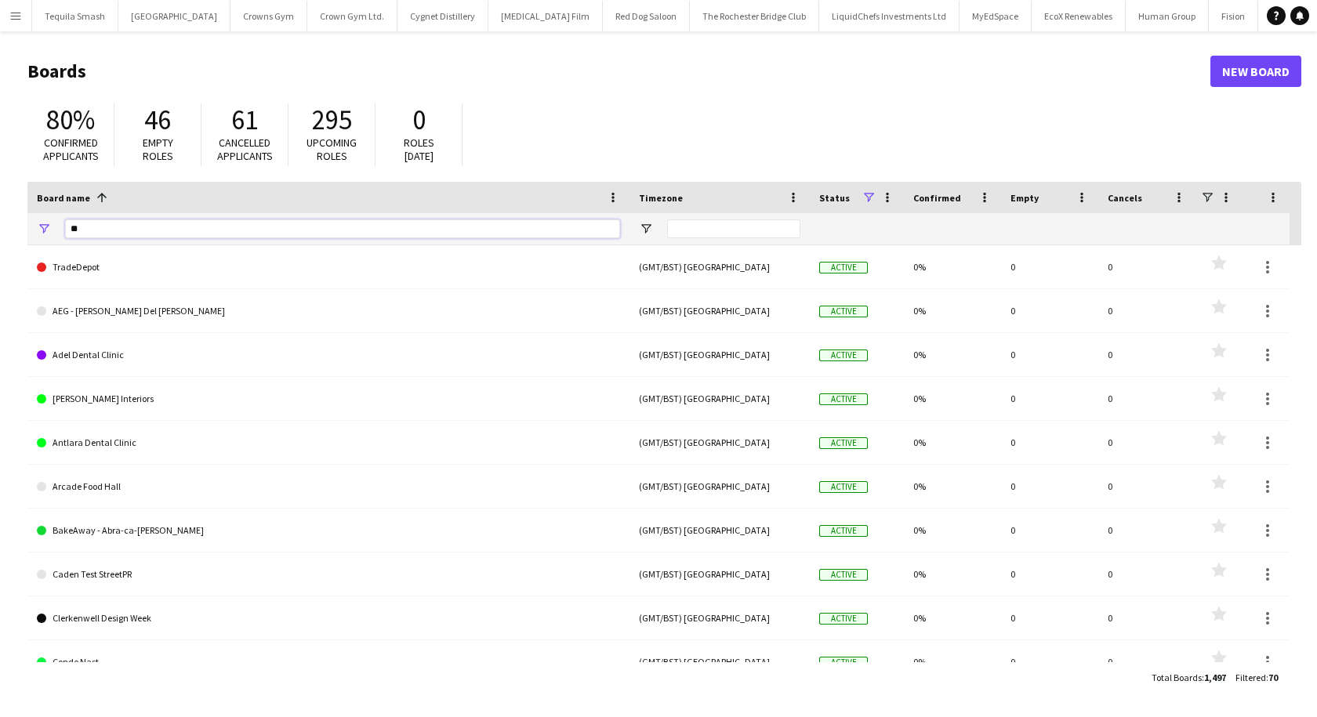
type input "*"
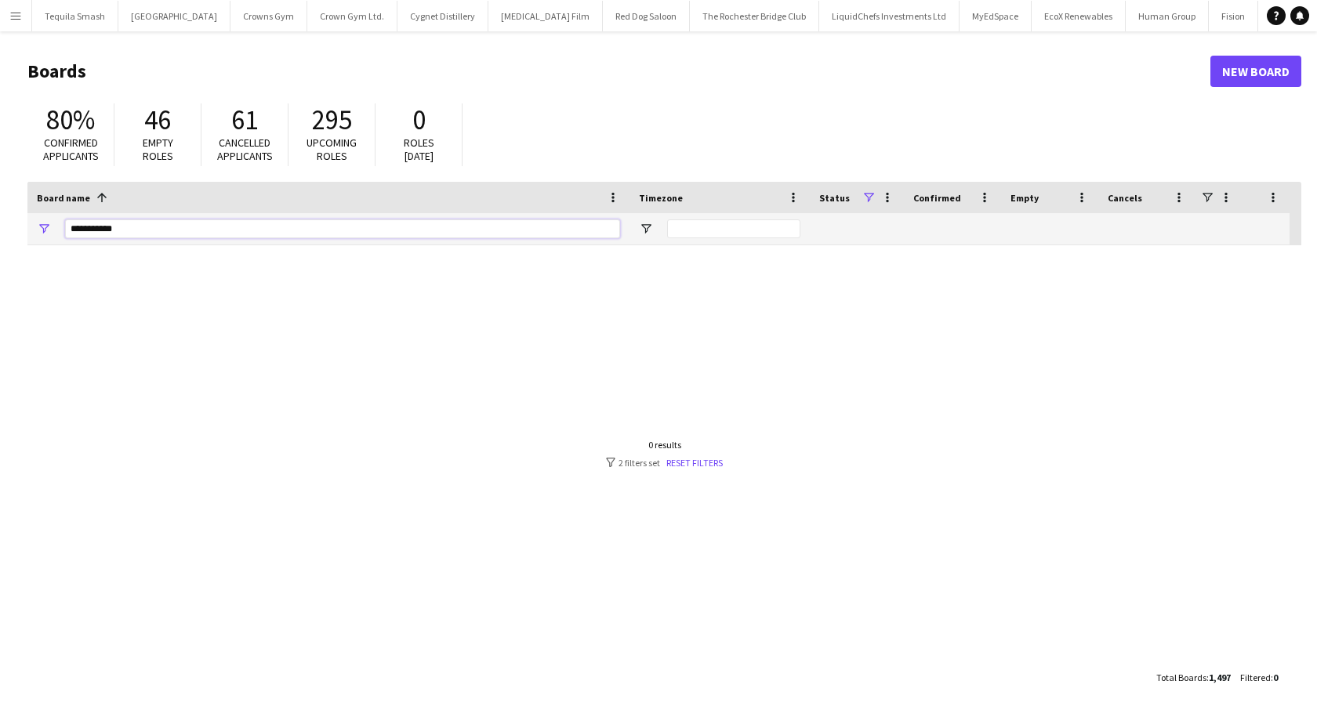
type input "**********"
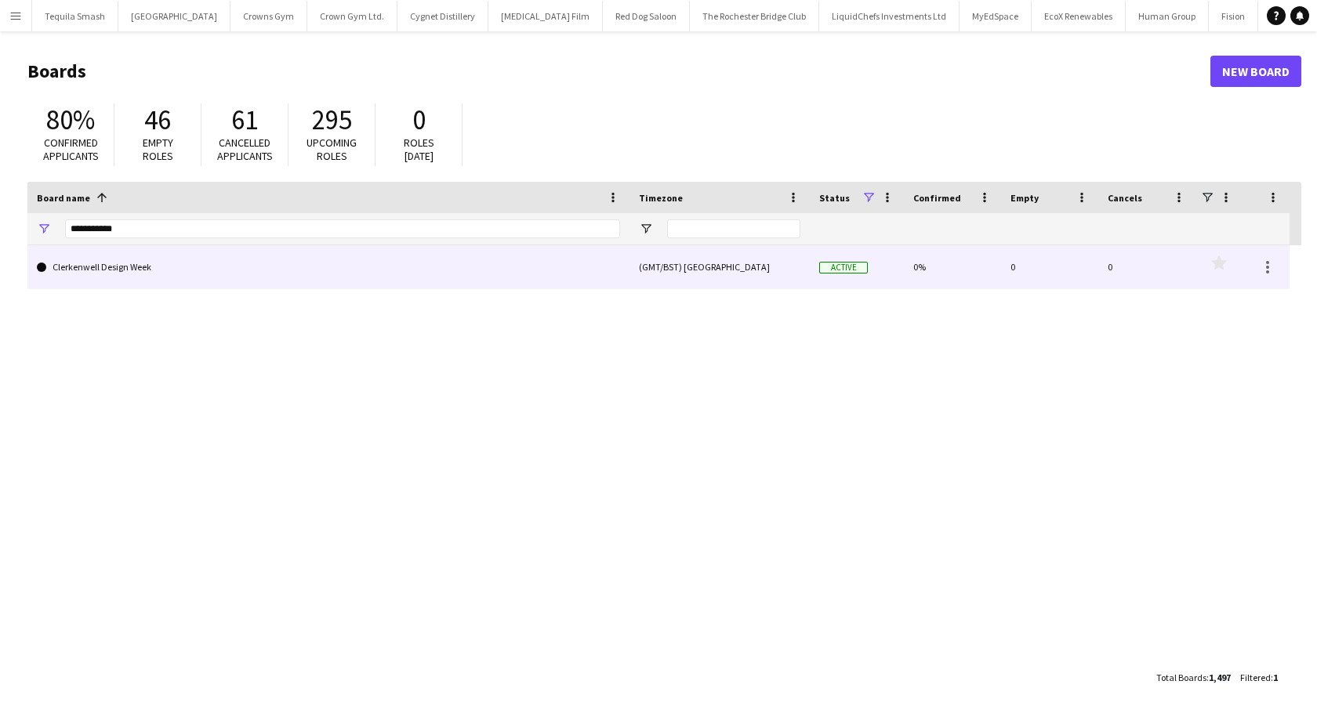
click at [207, 270] on link "Clerkenwell Design Week" at bounding box center [328, 267] width 583 height 44
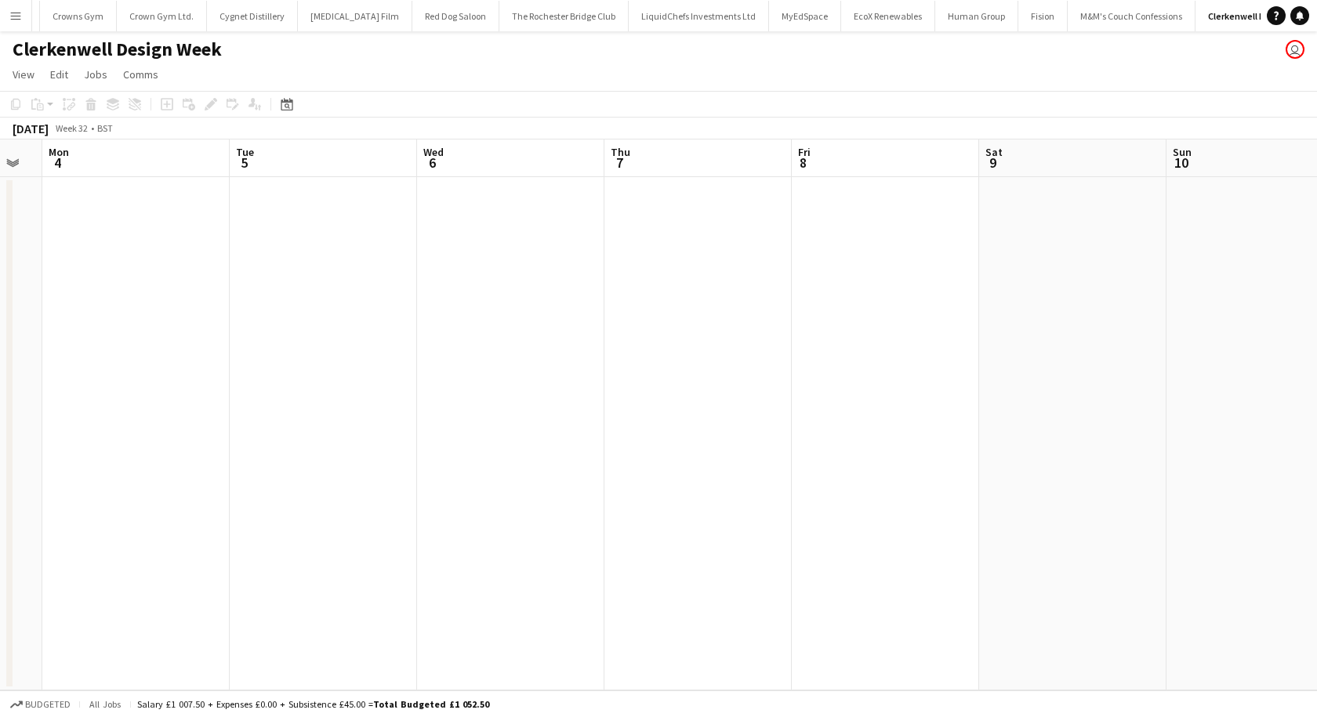
scroll to position [0, 337]
click at [107, 4] on app-icon "Close" at bounding box center [110, 7] width 6 height 6
click at [0, 0] on app-icon "Close" at bounding box center [0, 0] width 0 height 0
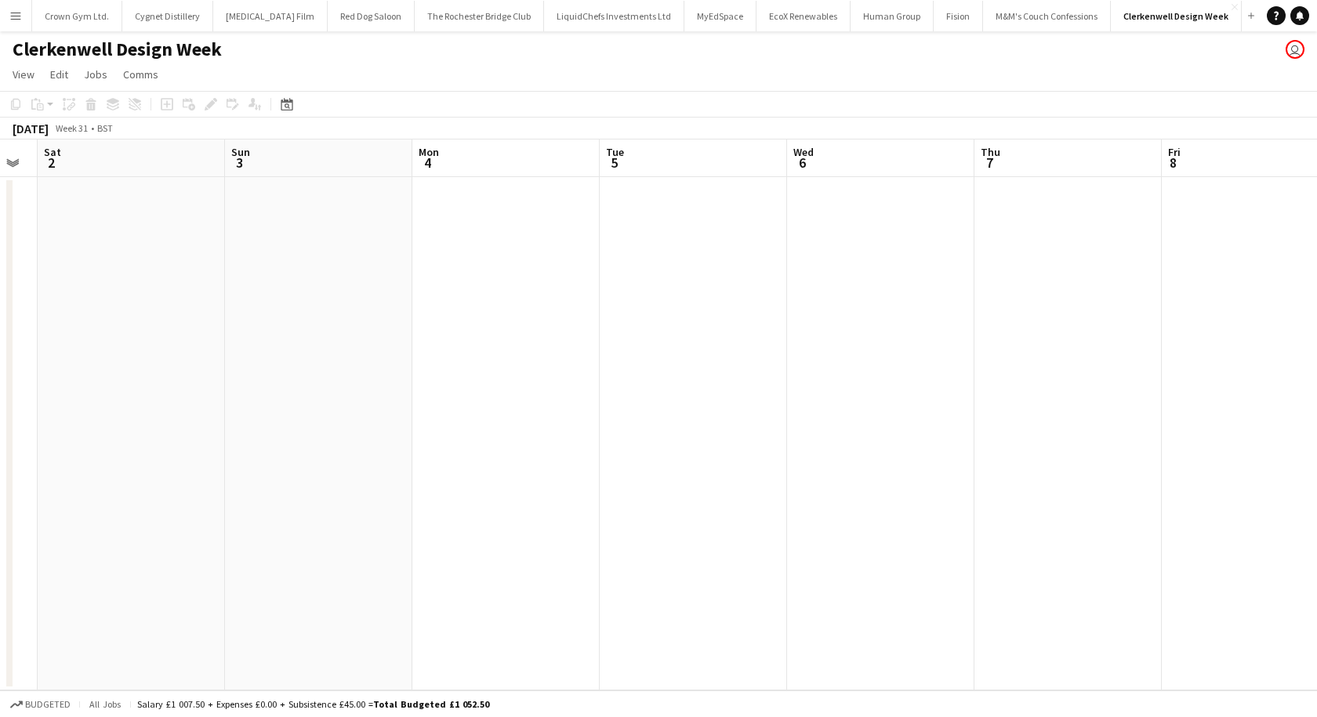
scroll to position [0, 0]
click at [62, 4] on button "Crown Gym Ltd. Close" at bounding box center [77, 16] width 90 height 31
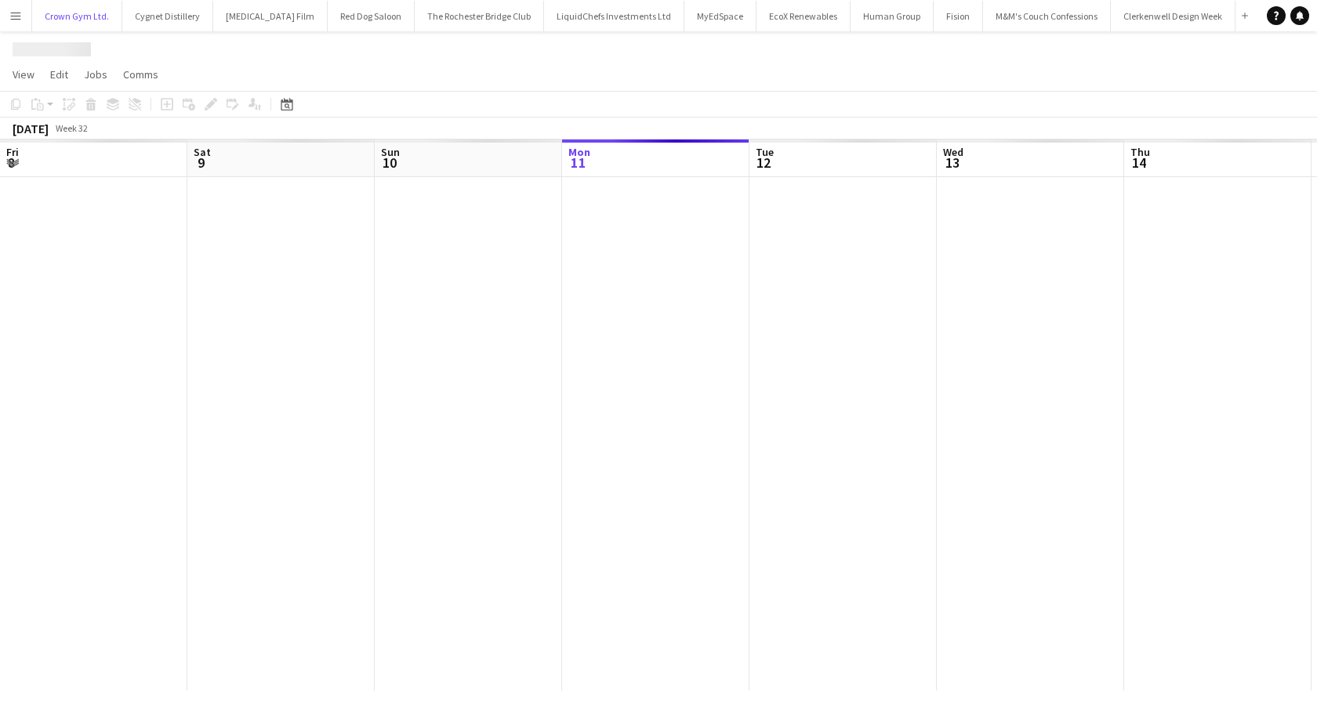
scroll to position [0, 375]
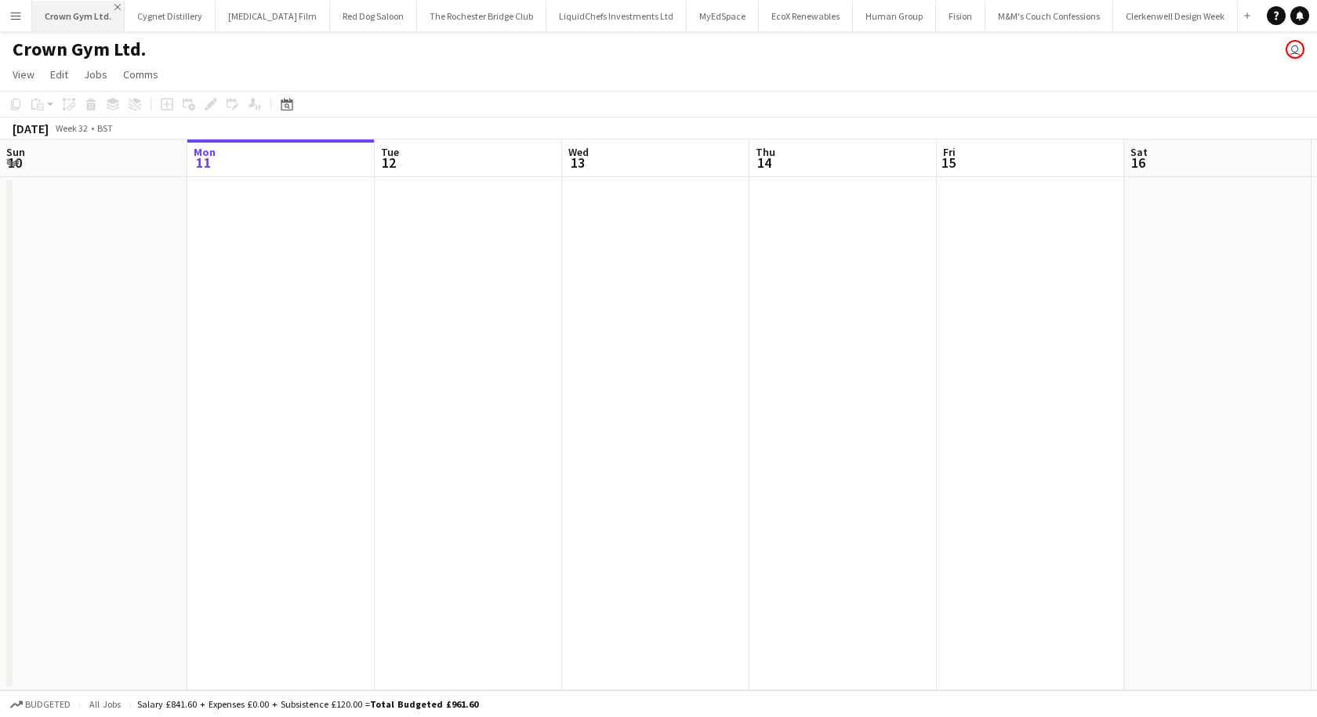
click at [115, 5] on app-icon "Close" at bounding box center [117, 7] width 6 height 6
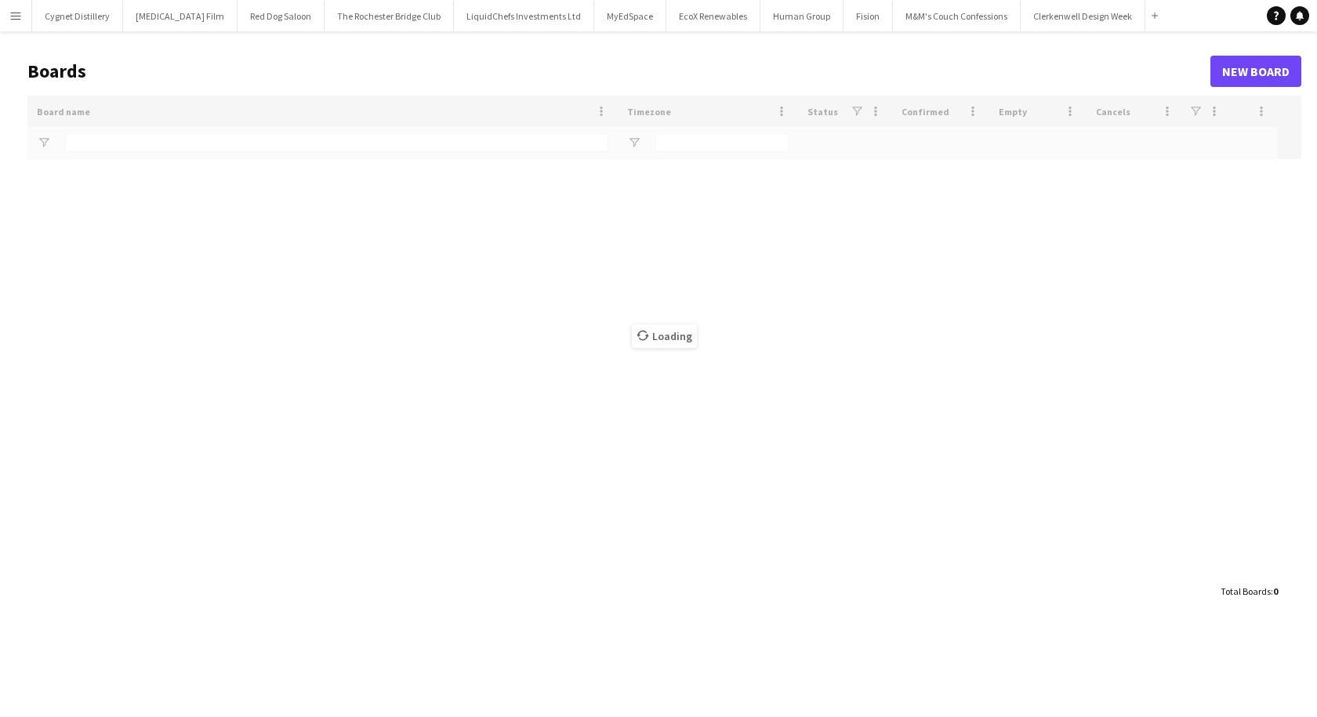
type input "**********"
click at [0, 0] on app-icon "Close" at bounding box center [0, 0] width 0 height 0
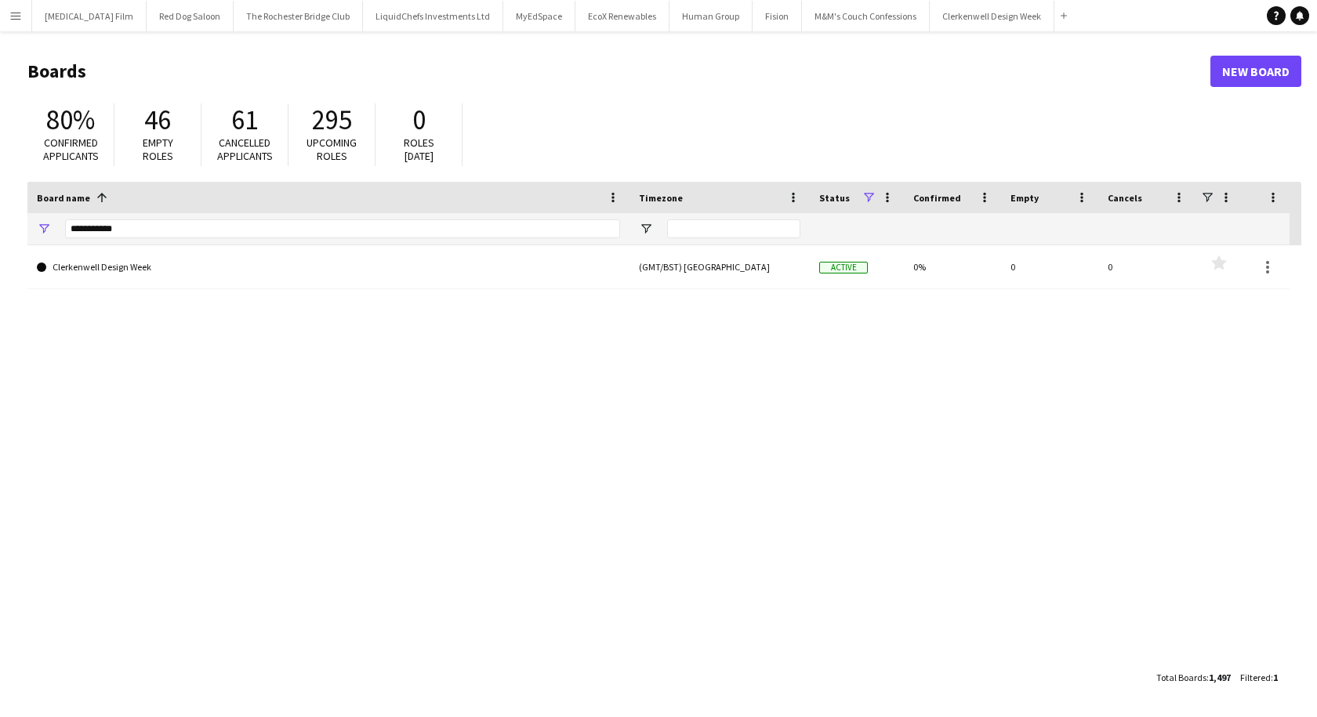
click at [0, 0] on app-icon "Close" at bounding box center [0, 0] width 0 height 0
click at [115, 5] on button "The Rochester Bridge Club Close" at bounding box center [96, 16] width 129 height 31
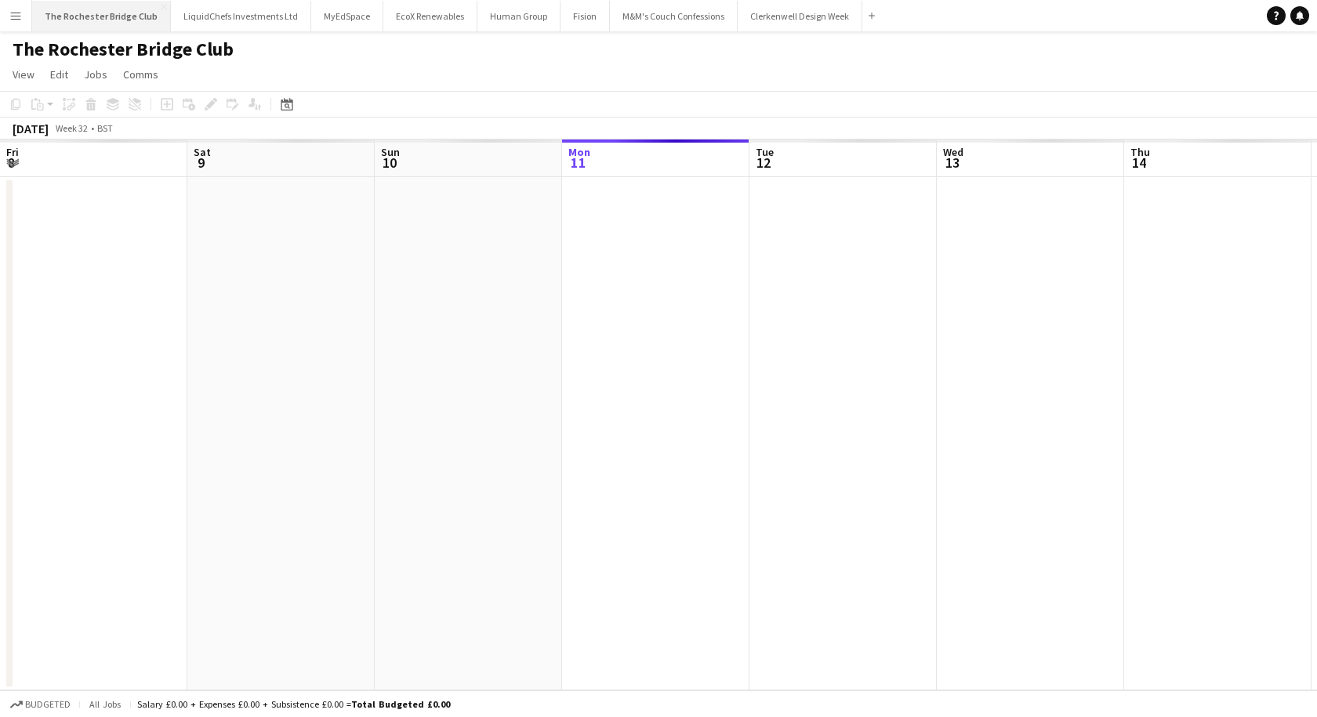
scroll to position [0, 375]
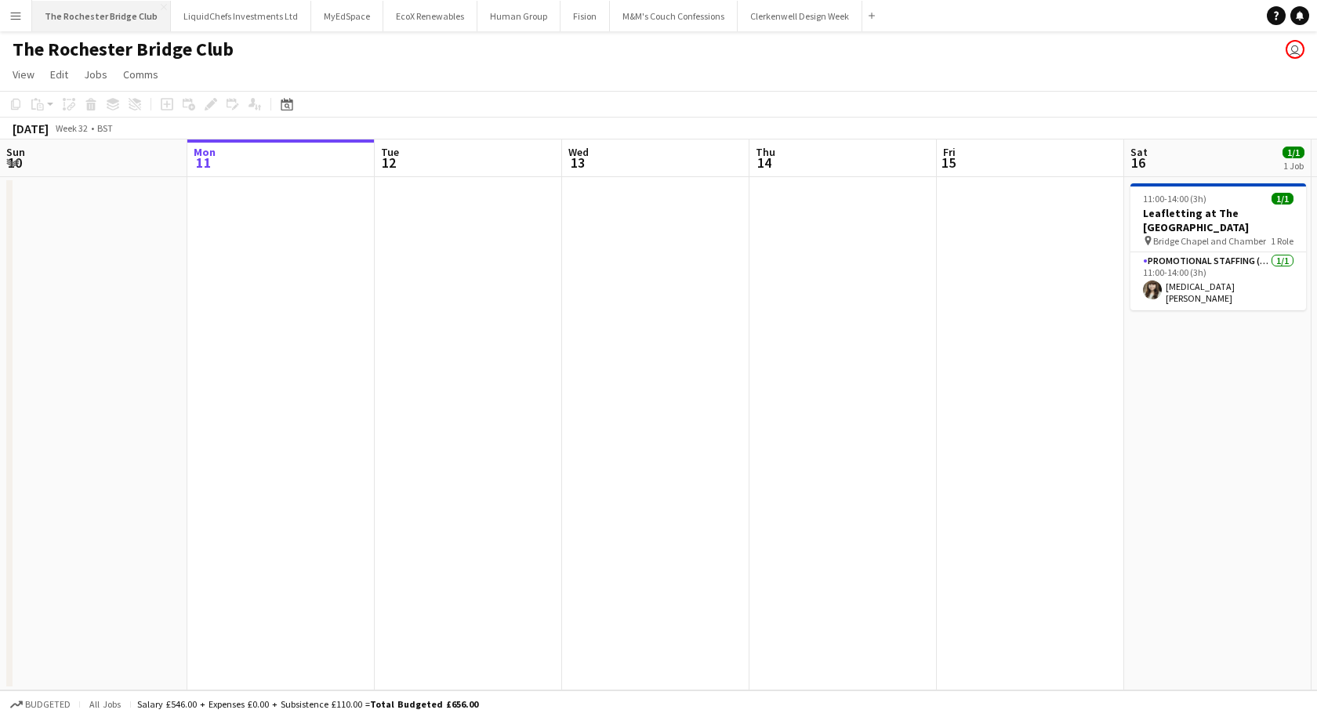
click at [153, 7] on button "The Rochester Bridge Club Close" at bounding box center [101, 16] width 139 height 31
click at [161, 6] on app-icon "Close" at bounding box center [164, 7] width 6 height 6
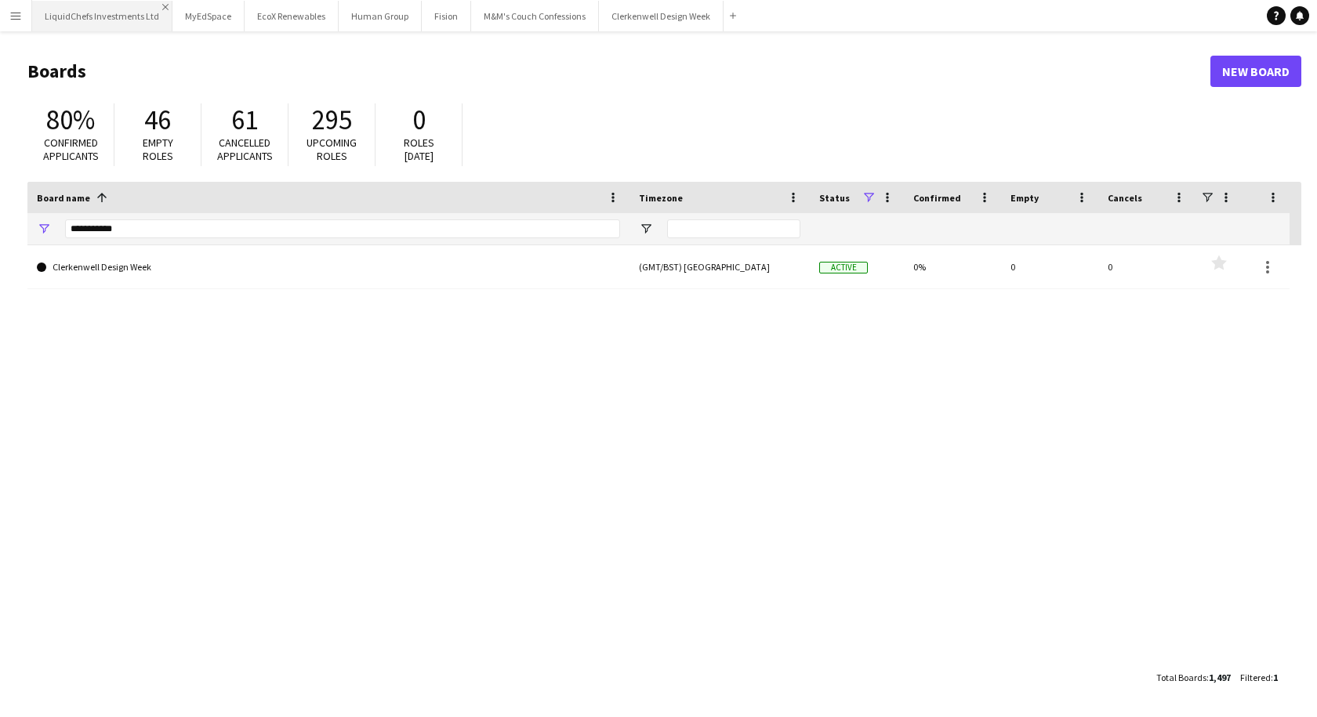
click at [162, 6] on app-icon "Close" at bounding box center [165, 7] width 6 height 6
click at [188, 6] on app-icon "Close" at bounding box center [191, 7] width 6 height 6
click at [177, 6] on app-icon "Close" at bounding box center [180, 7] width 6 height 6
drag, startPoint x: 123, startPoint y: 225, endPoint x: 7, endPoint y: 231, distance: 116.1
click at [7, 231] on main "Boards New Board 80% Confirmed applicants 46 Empty roles 61 Cancelled applicant…" at bounding box center [658, 373] width 1317 height 685
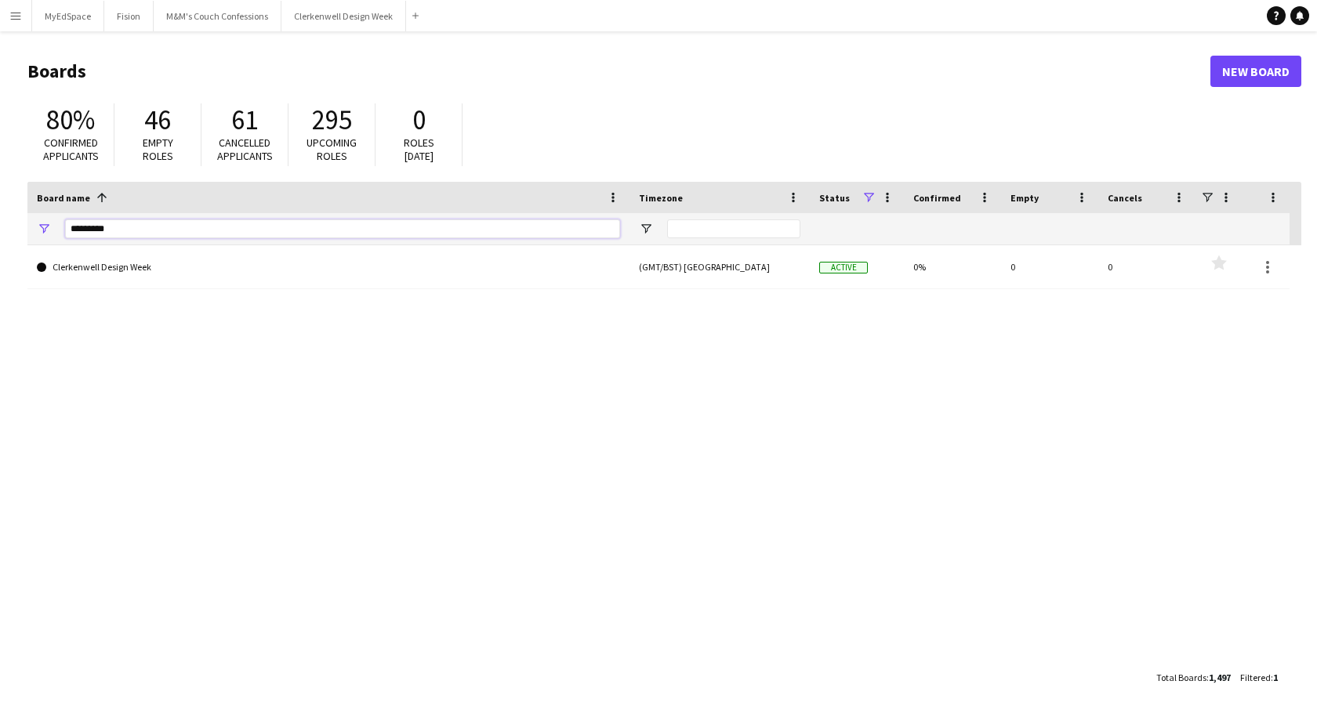
type input "*********"
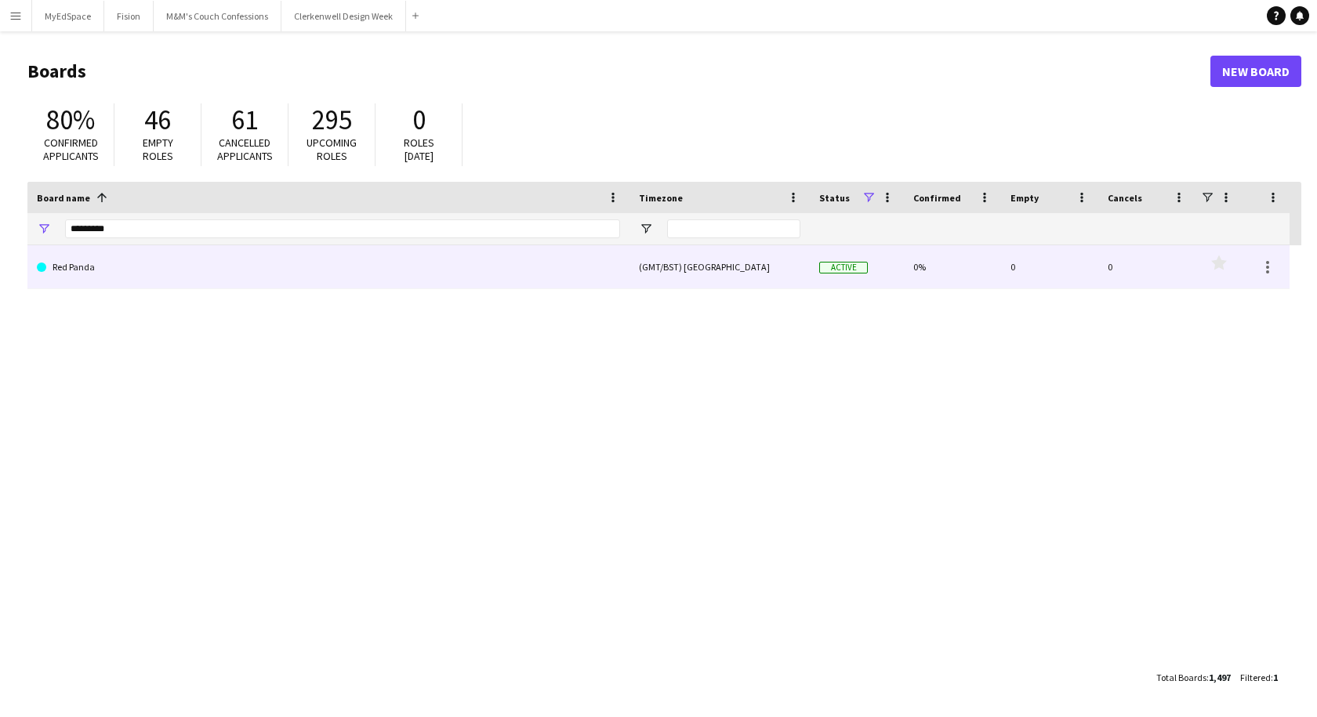
click at [85, 267] on link "Red Panda" at bounding box center [328, 267] width 583 height 44
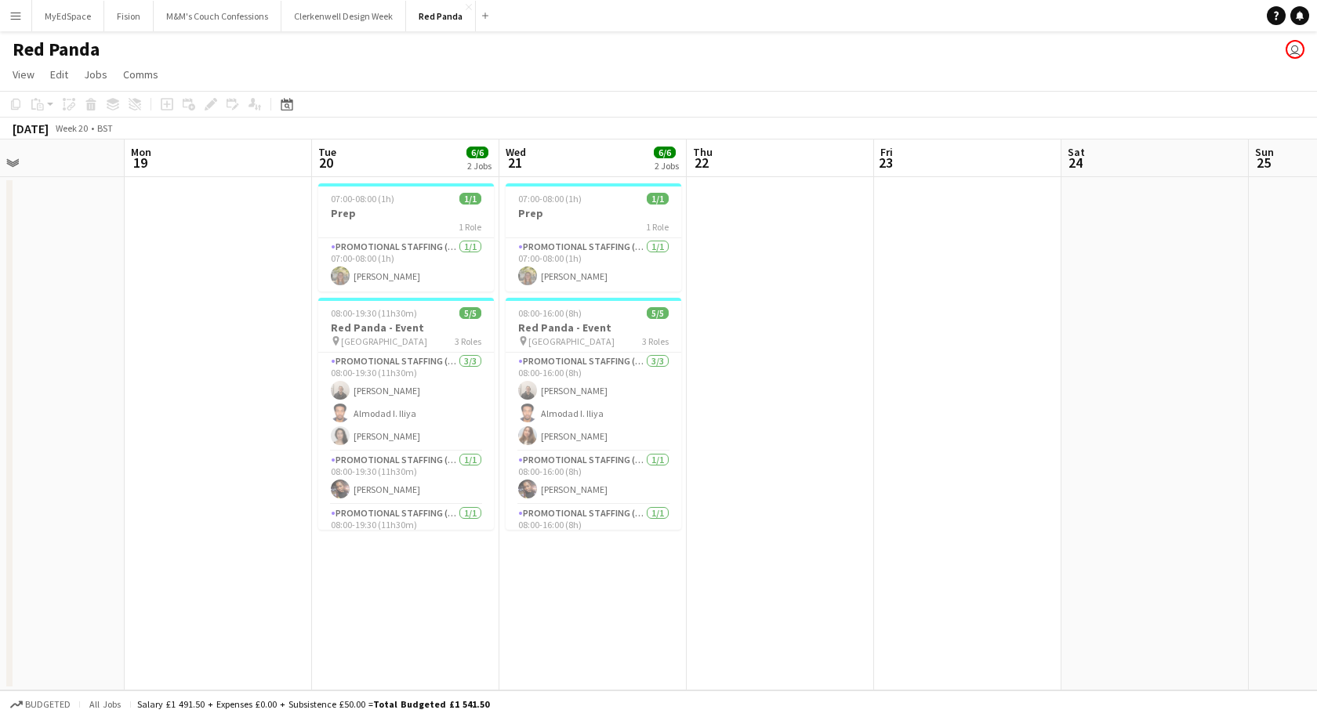
scroll to position [0, 624]
click at [479, 12] on button "Add" at bounding box center [485, 15] width 13 height 13
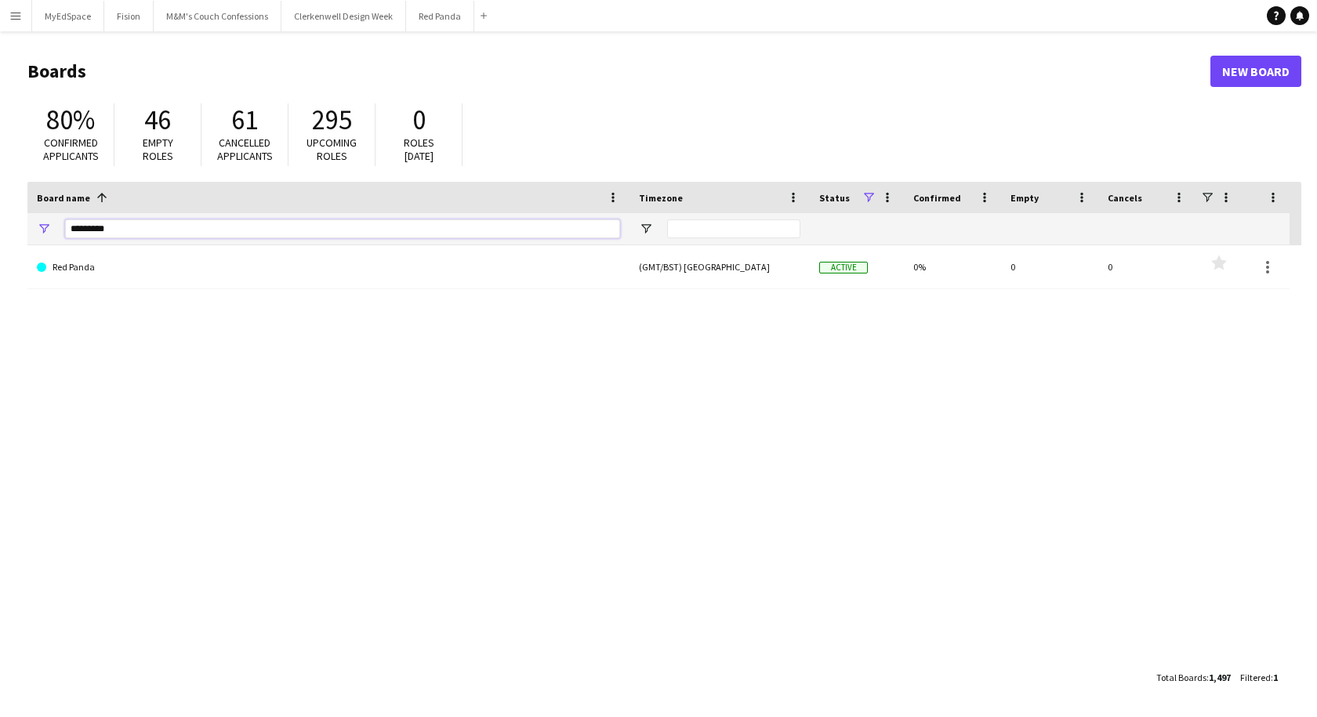
drag, startPoint x: 183, startPoint y: 234, endPoint x: -13, endPoint y: 219, distance: 197.3
click at [0, 219] on html "Menu Boards Boards Boards All jobs Status Workforce Workforce My Workforce Recr…" at bounding box center [658, 358] width 1317 height 717
type input "*******"
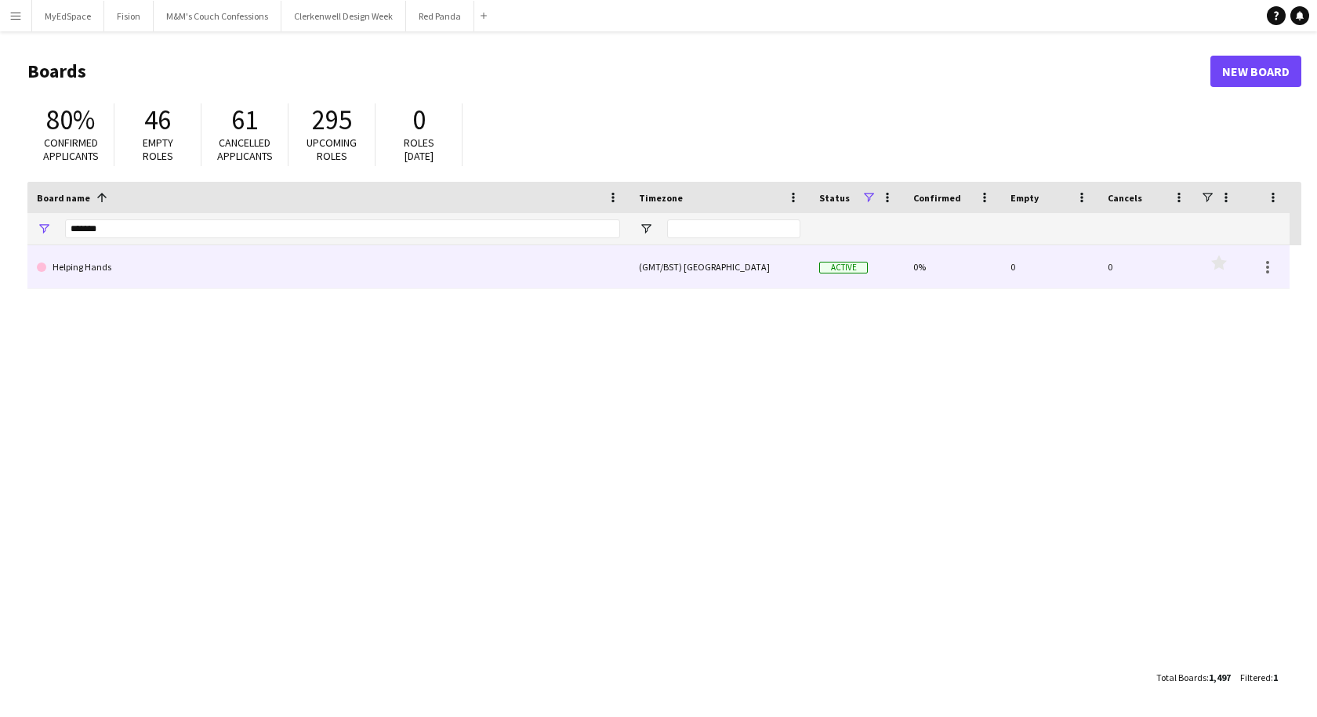
click at [67, 277] on link "Helping Hands" at bounding box center [328, 267] width 583 height 44
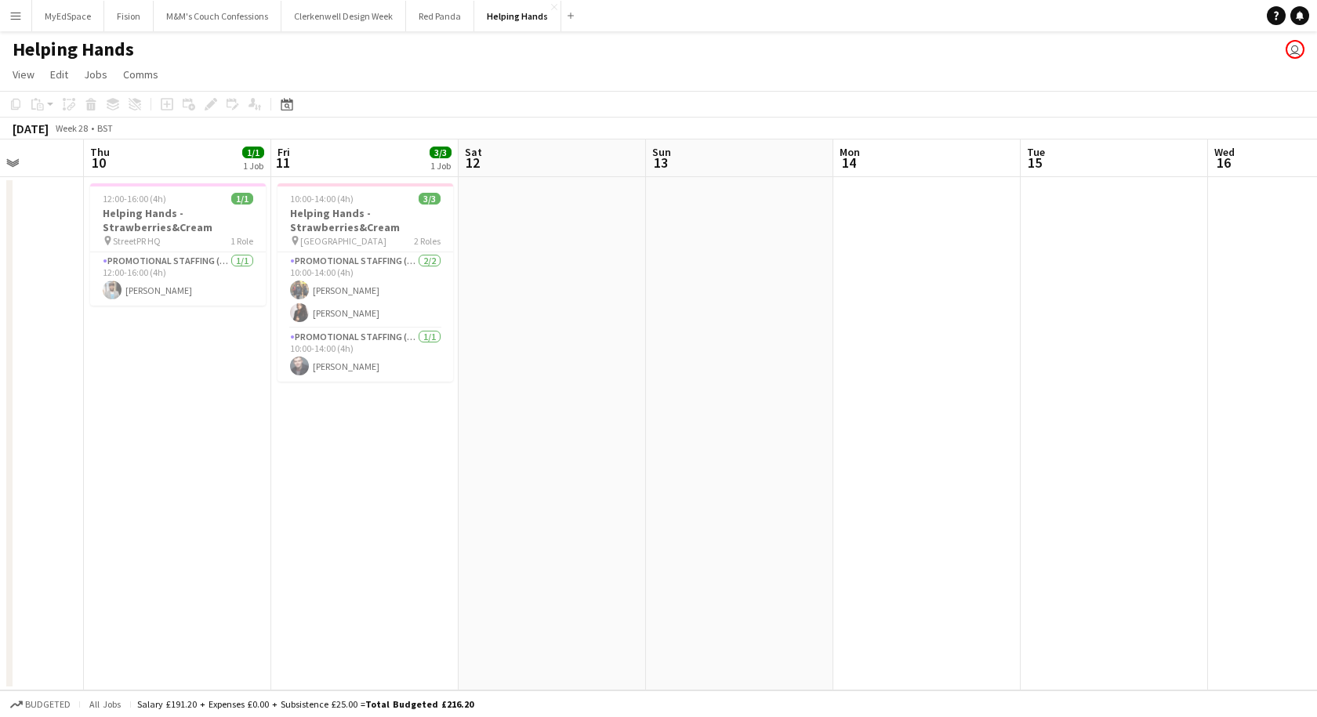
scroll to position [0, 478]
click at [567, 16] on app-icon "Add" at bounding box center [570, 16] width 6 height 6
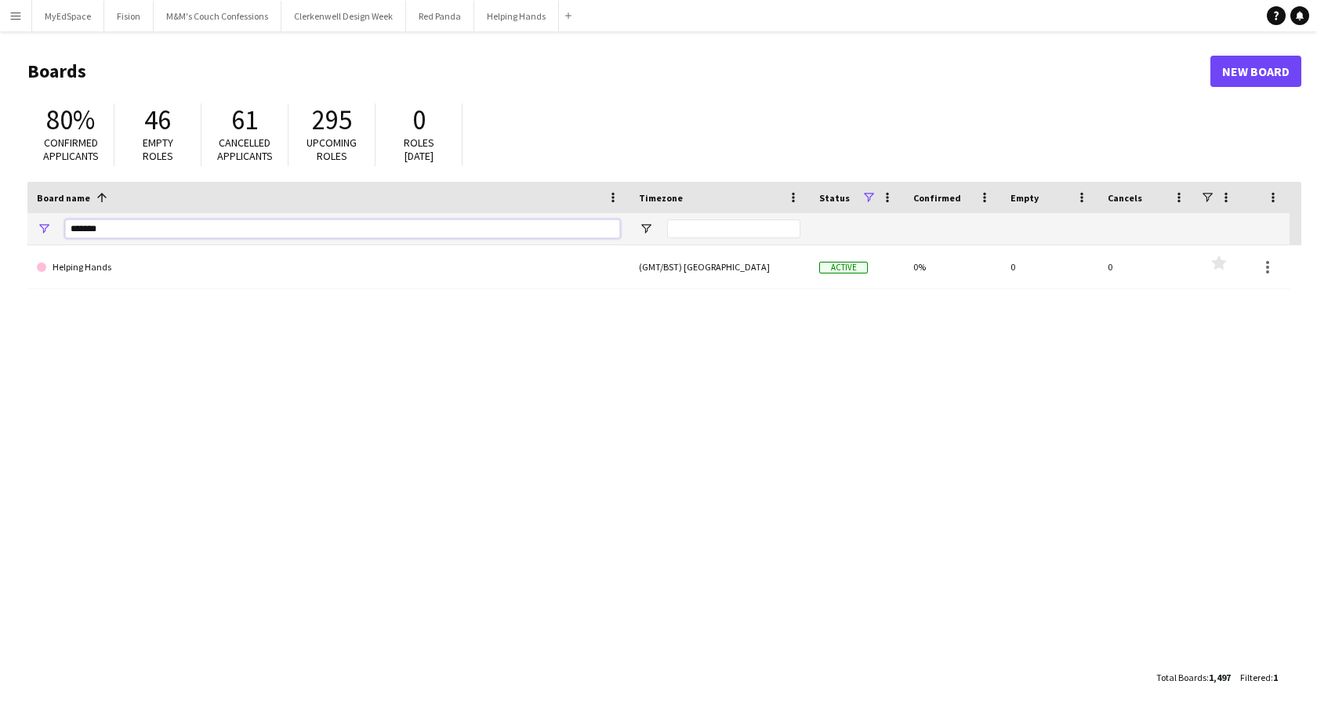
drag, startPoint x: 128, startPoint y: 234, endPoint x: -2, endPoint y: 237, distance: 130.1
click at [0, 237] on html "Menu Boards Boards Boards All jobs Status Workforce Workforce My Workforce Recr…" at bounding box center [658, 358] width 1317 height 717
type input "***"
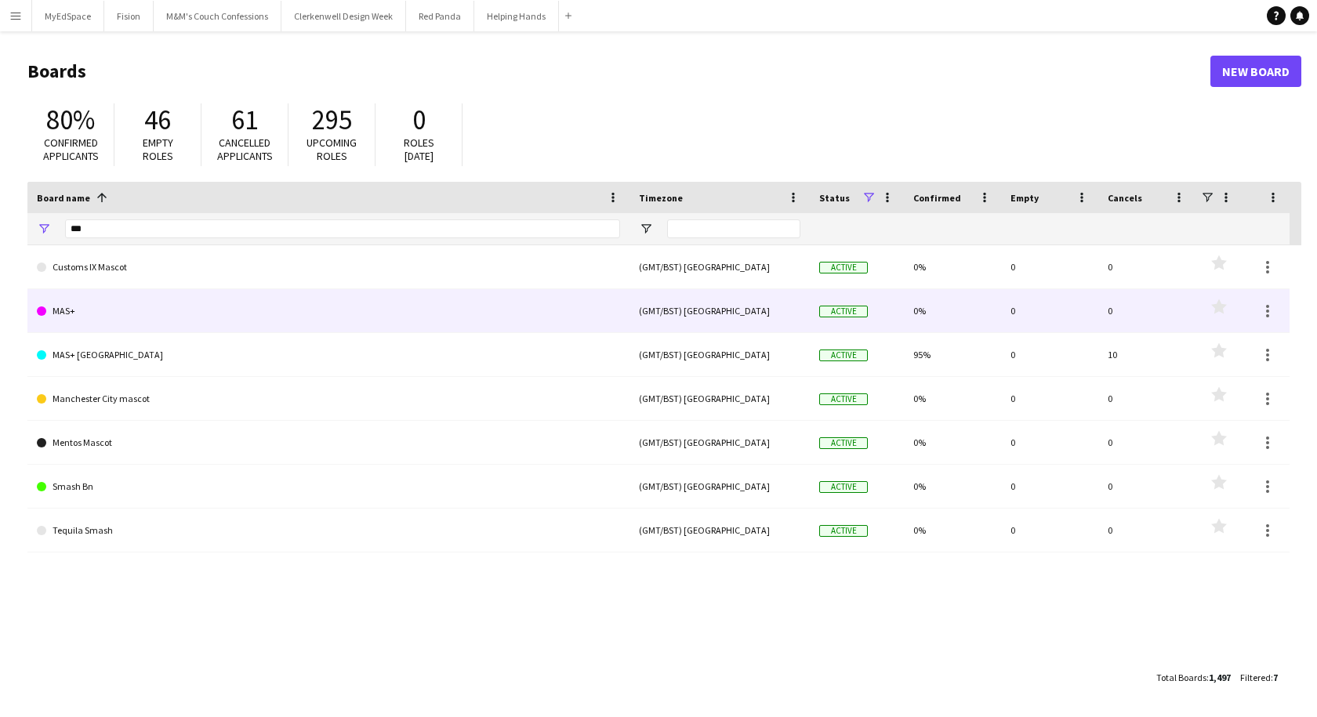
click at [54, 318] on link "MAS+" at bounding box center [328, 311] width 583 height 44
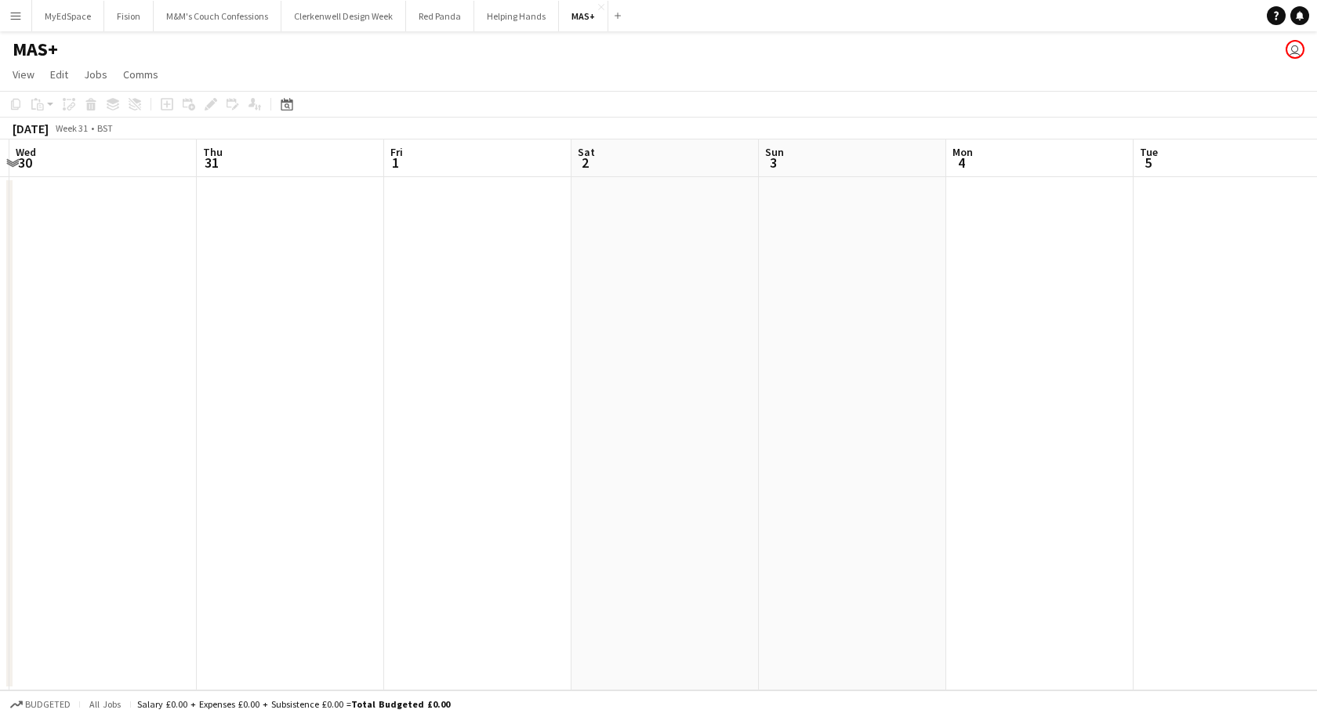
scroll to position [0, 364]
click at [617, 13] on button "Add" at bounding box center [617, 15] width 13 height 13
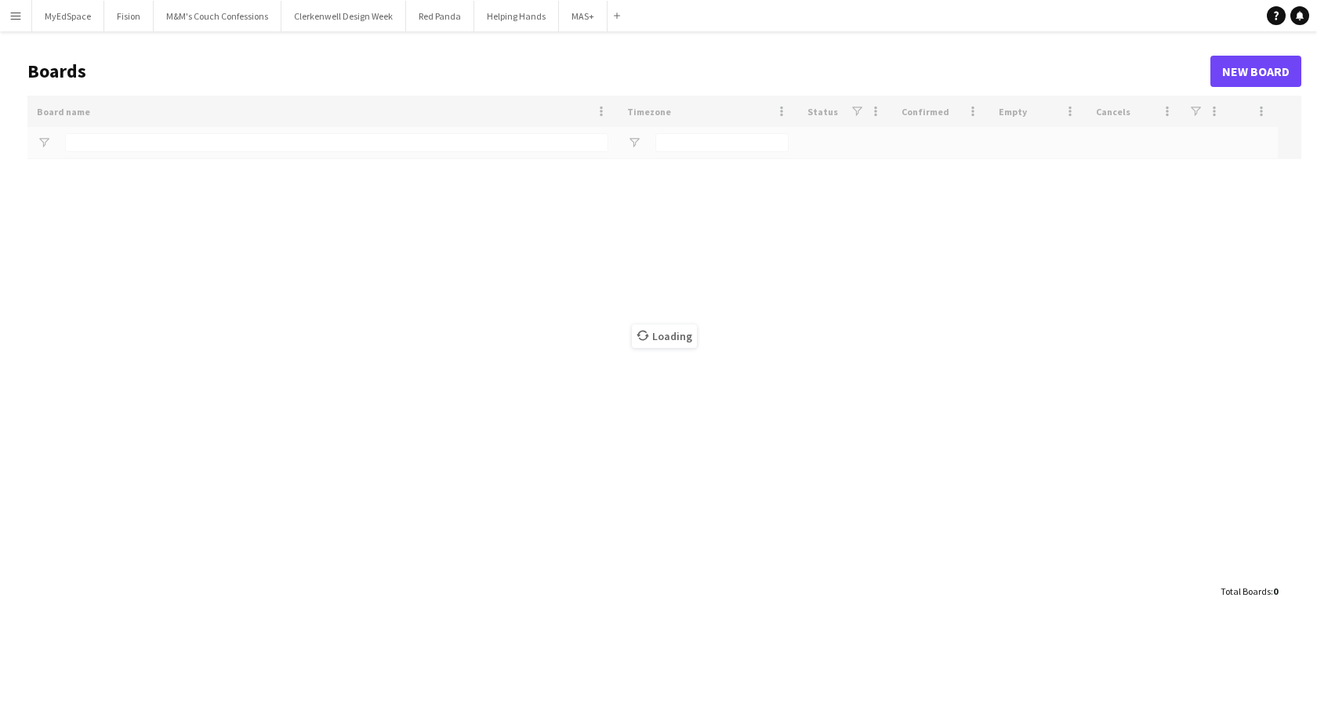
type input "***"
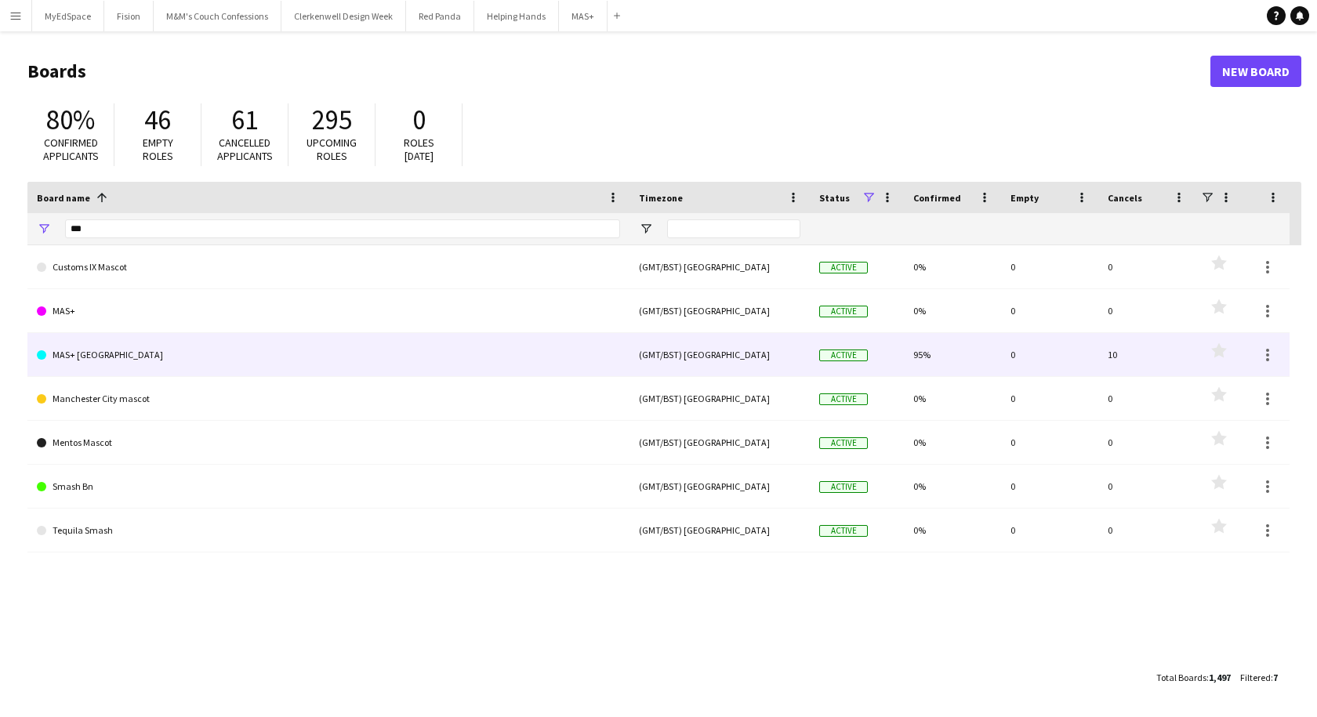
click at [56, 360] on link "MAS+ [GEOGRAPHIC_DATA]" at bounding box center [328, 355] width 583 height 44
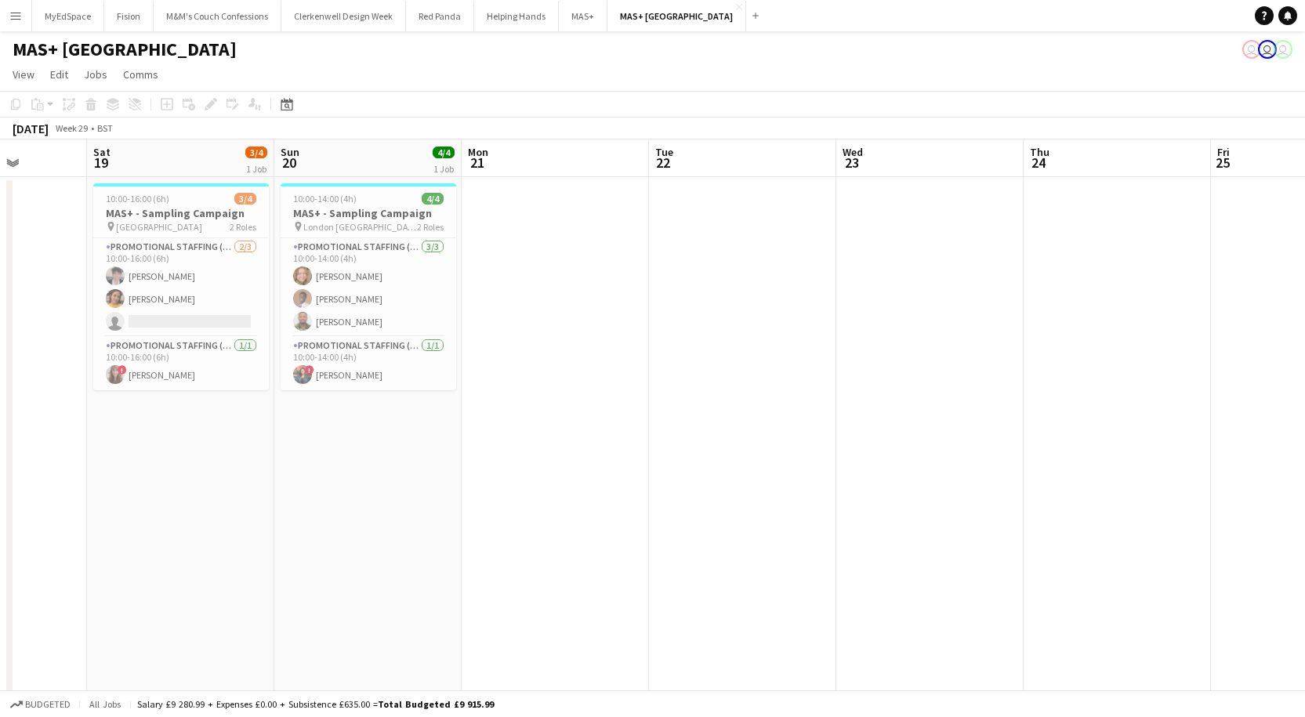
scroll to position [0, 474]
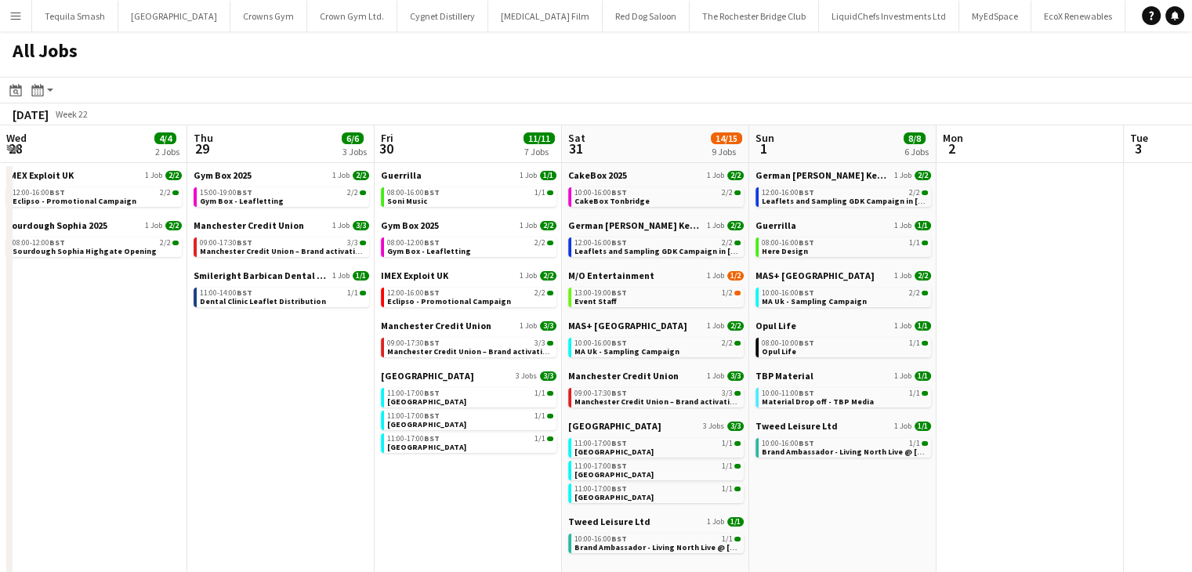
scroll to position [0, 441]
